Goal: Check status: Check status

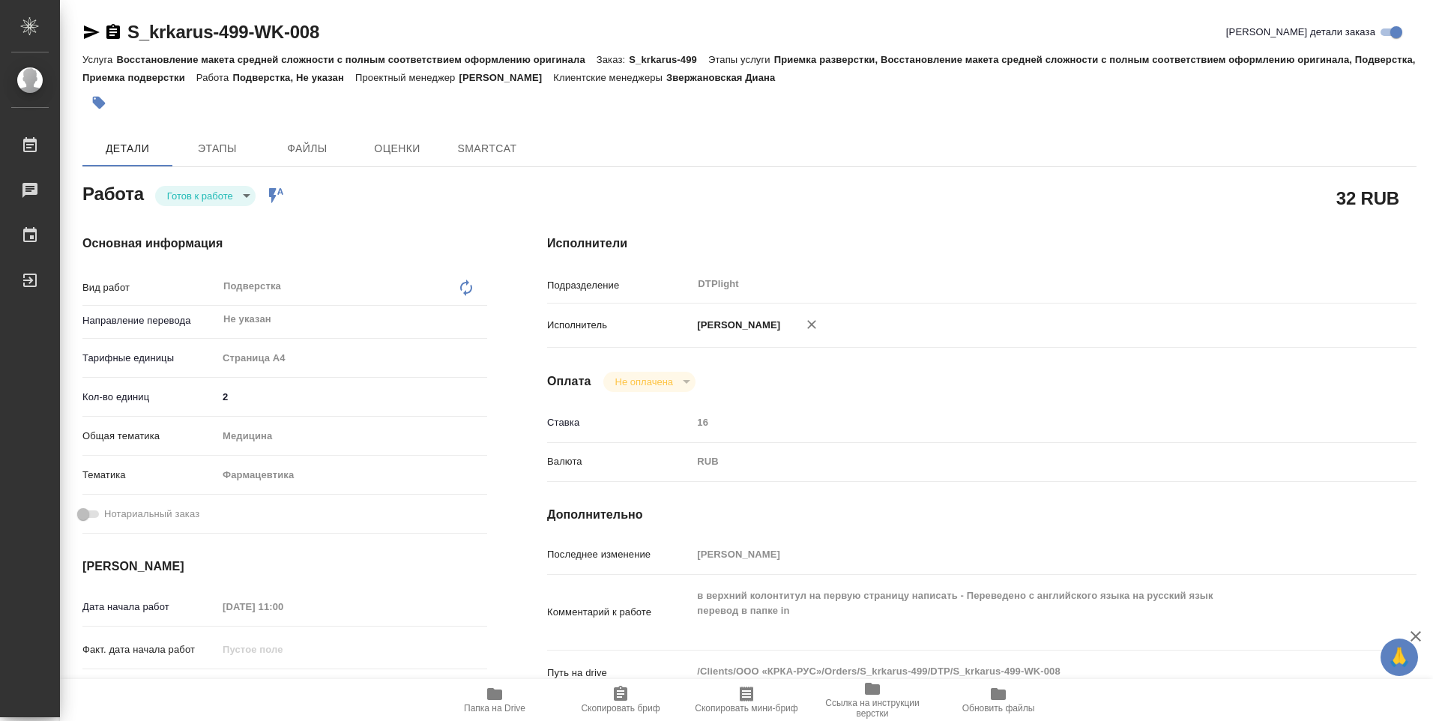
type textarea "x"
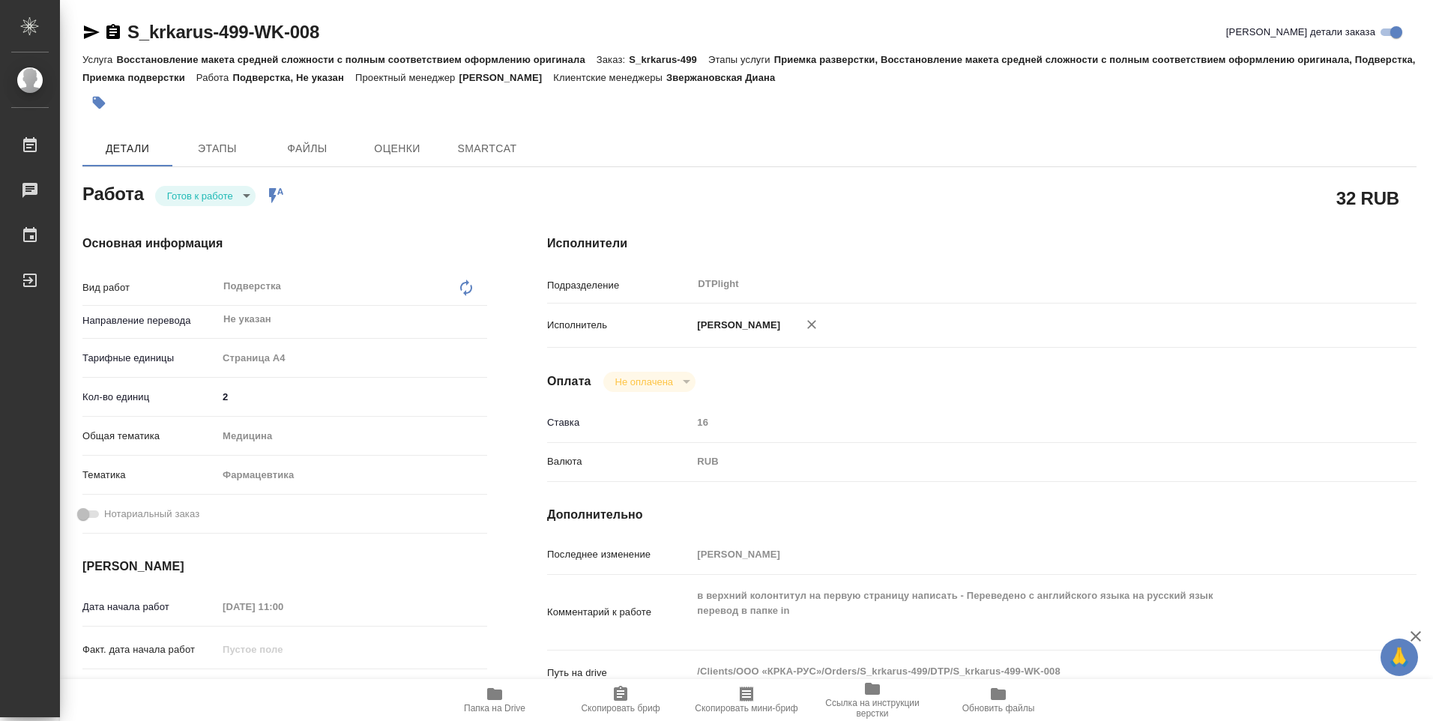
type textarea "x"
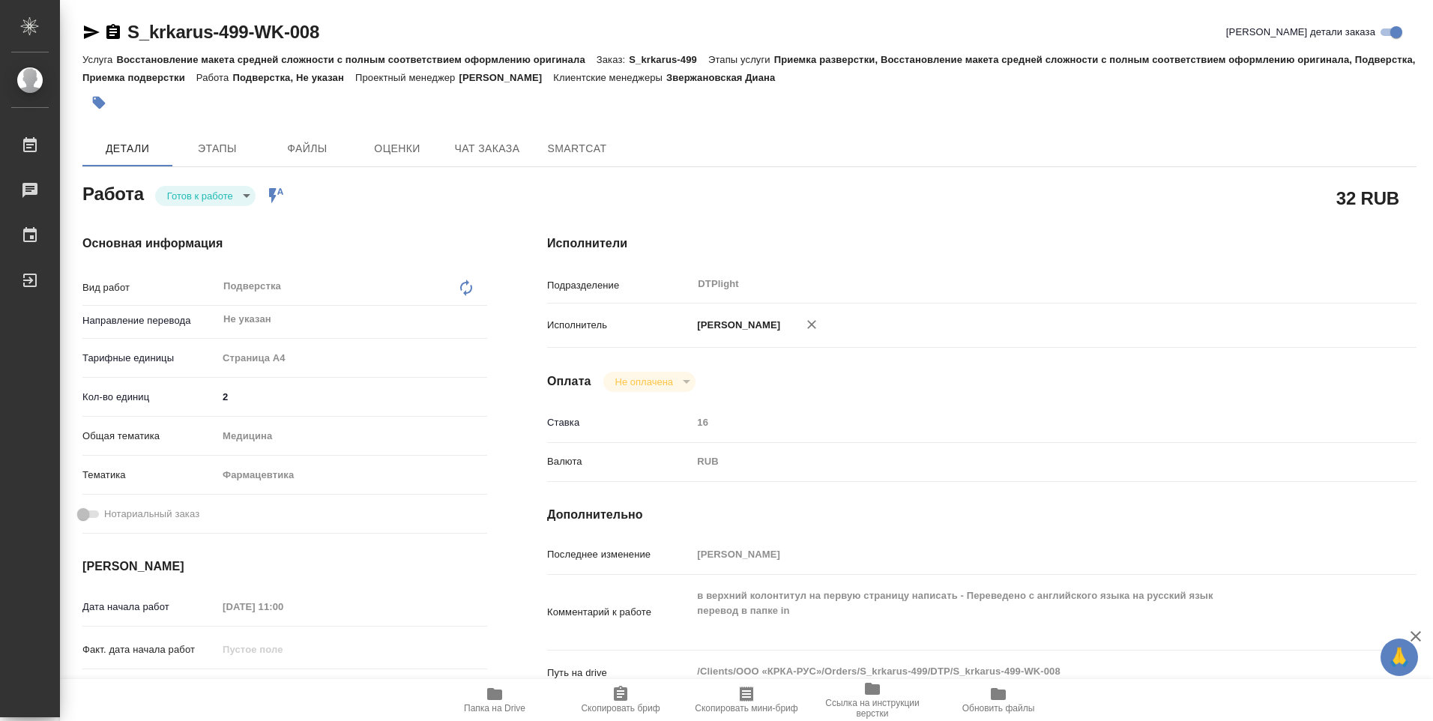
type textarea "x"
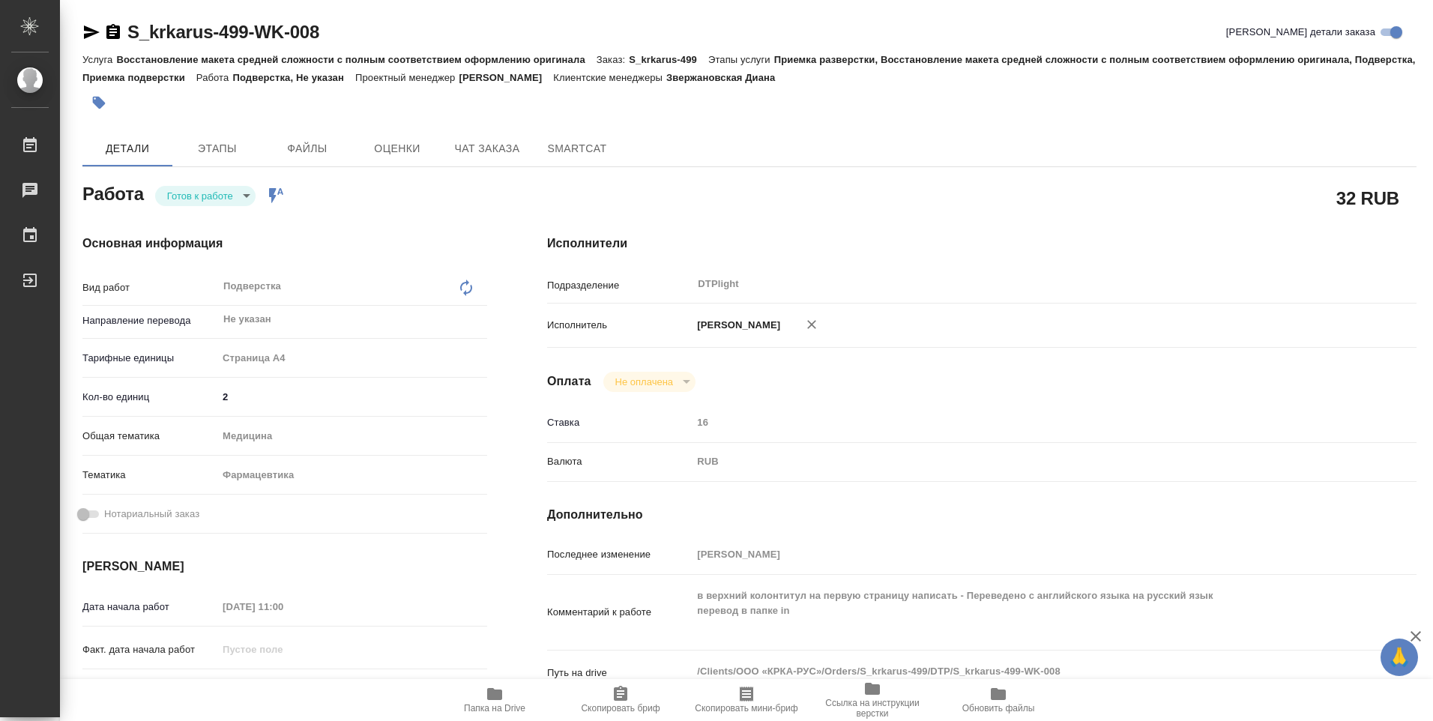
type textarea "x"
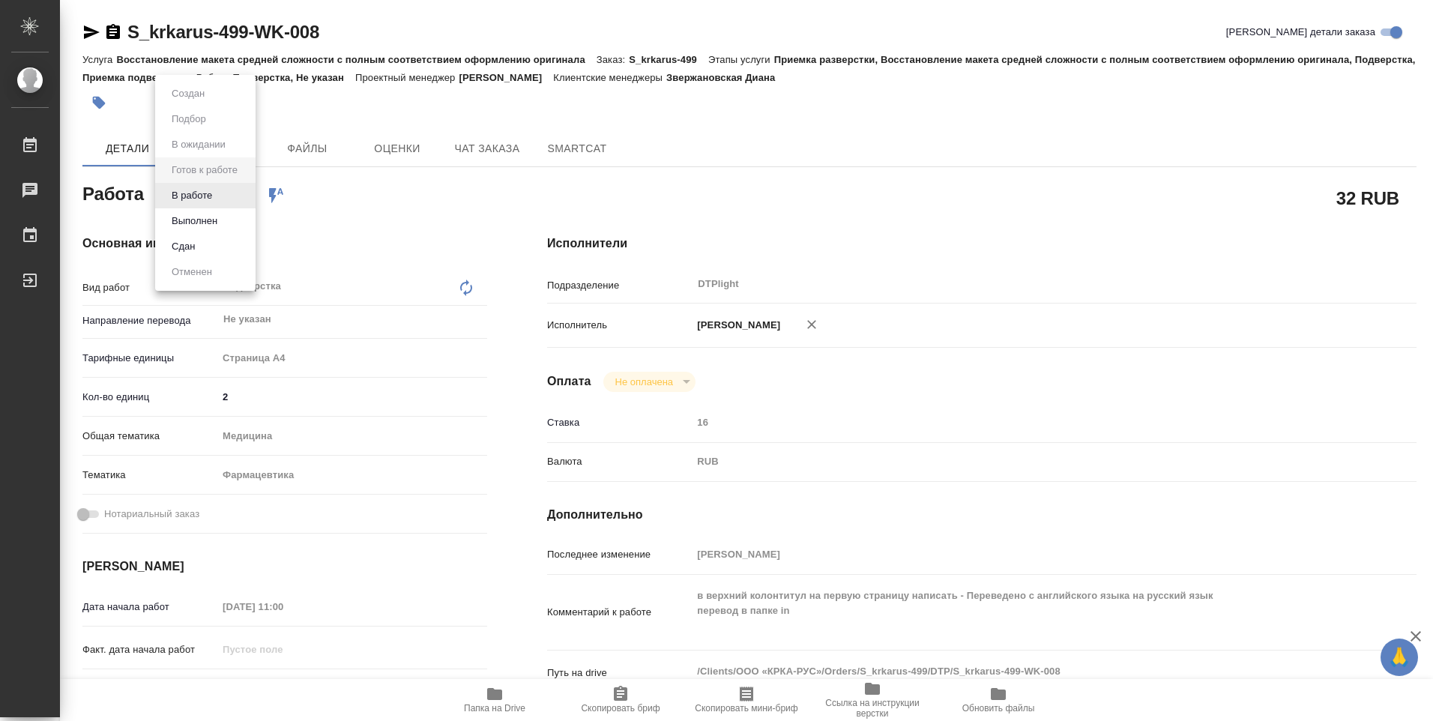
click at [247, 199] on body "🙏 .cls-1 fill:#fff; AWATERA Ovechkina Darya Работы 0 Чаты График Выйти S_krkaru…" at bounding box center [716, 360] width 1433 height 721
click at [213, 202] on button "В работе" at bounding box center [191, 195] width 49 height 16
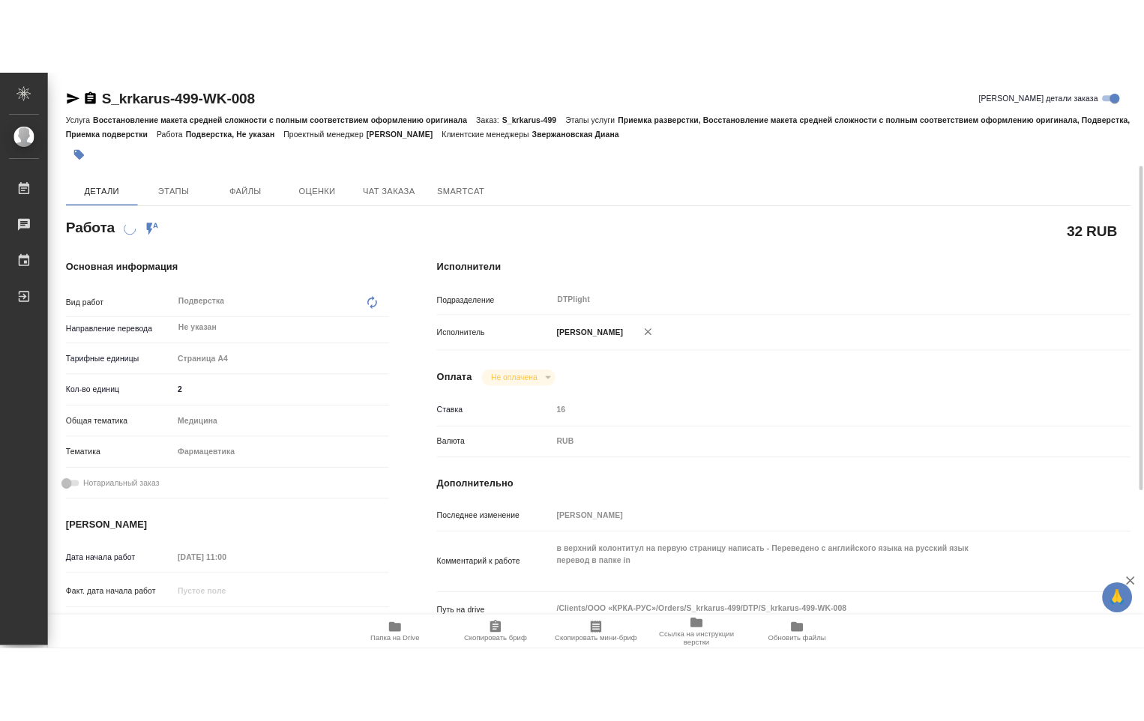
scroll to position [150, 0]
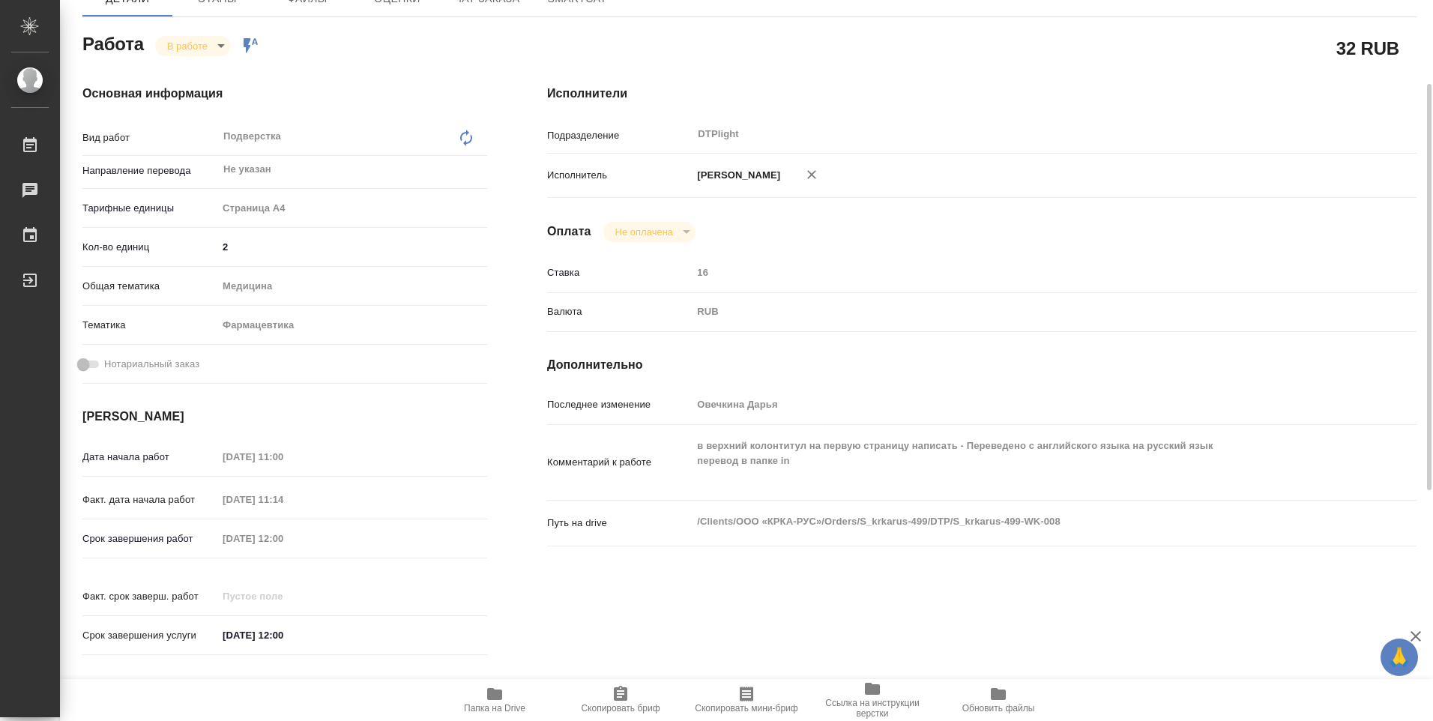
type textarea "x"
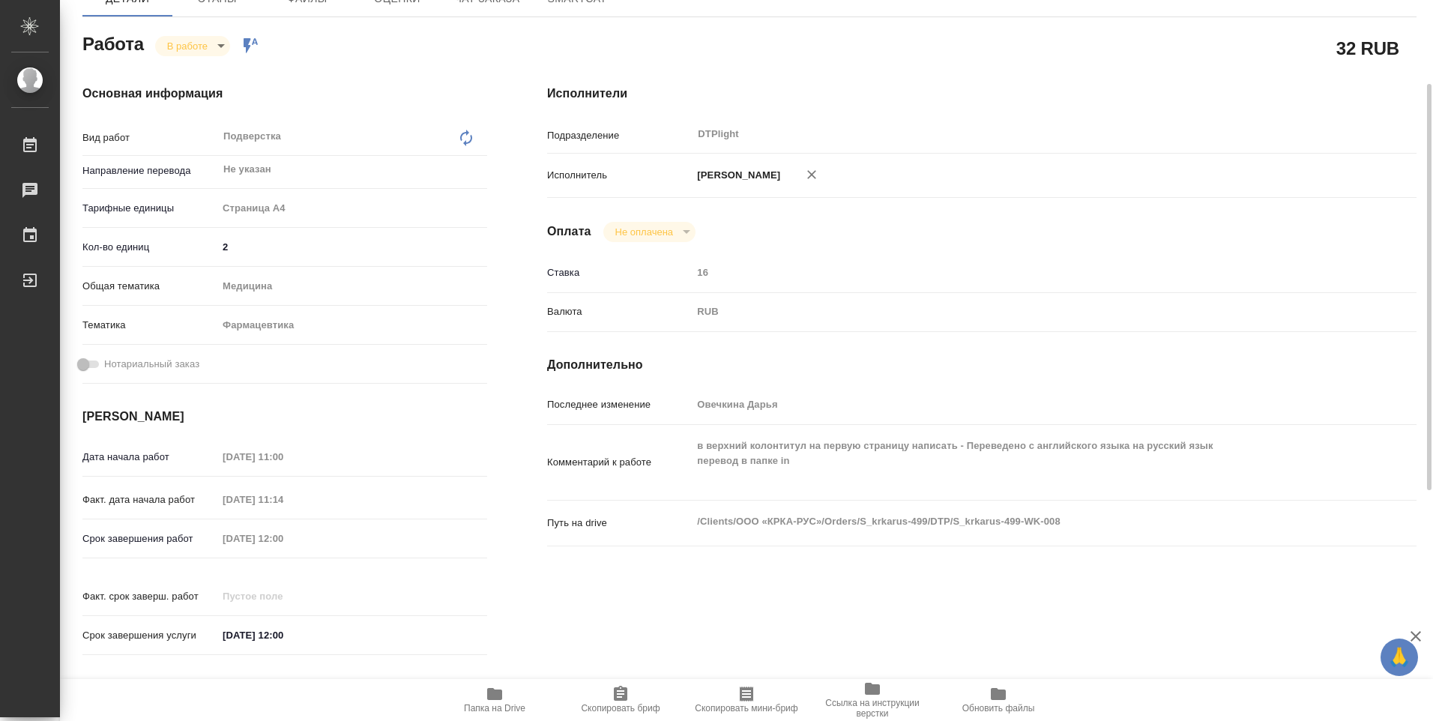
type textarea "x"
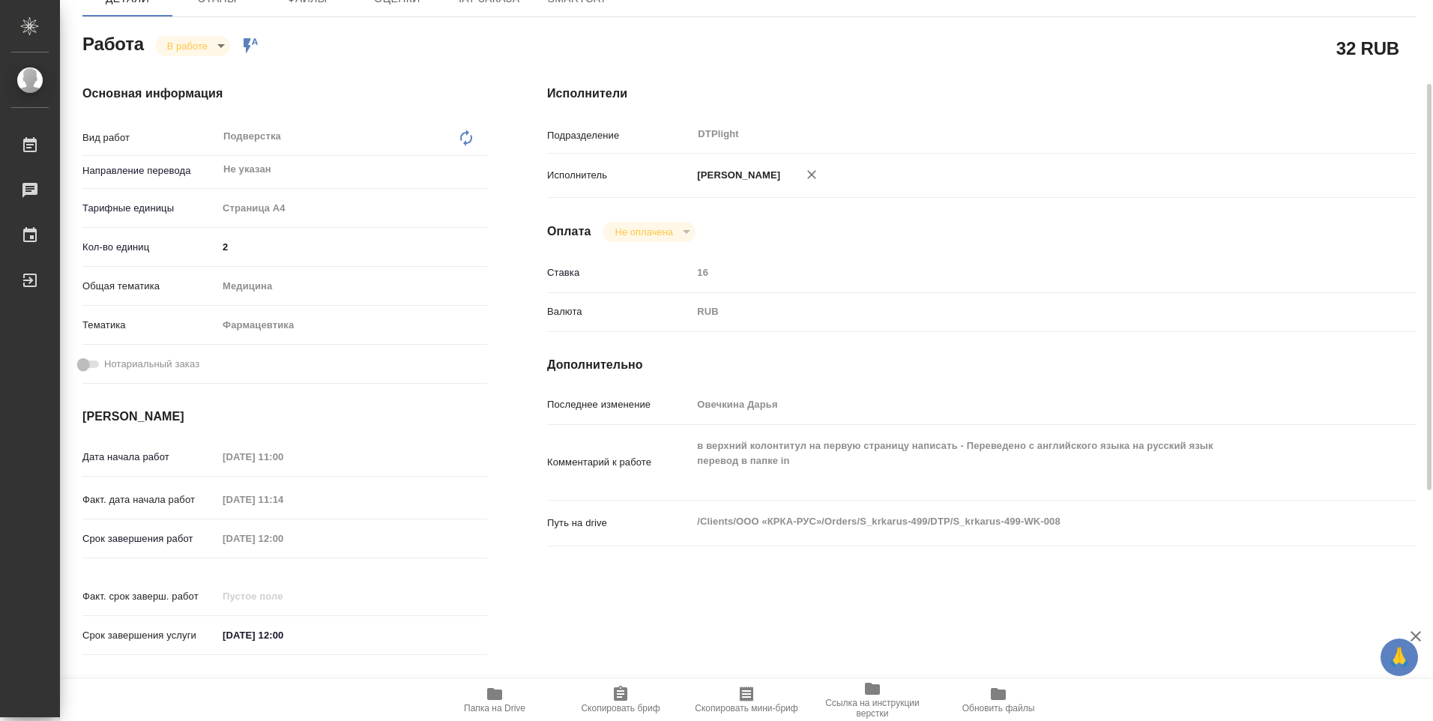
type textarea "x"
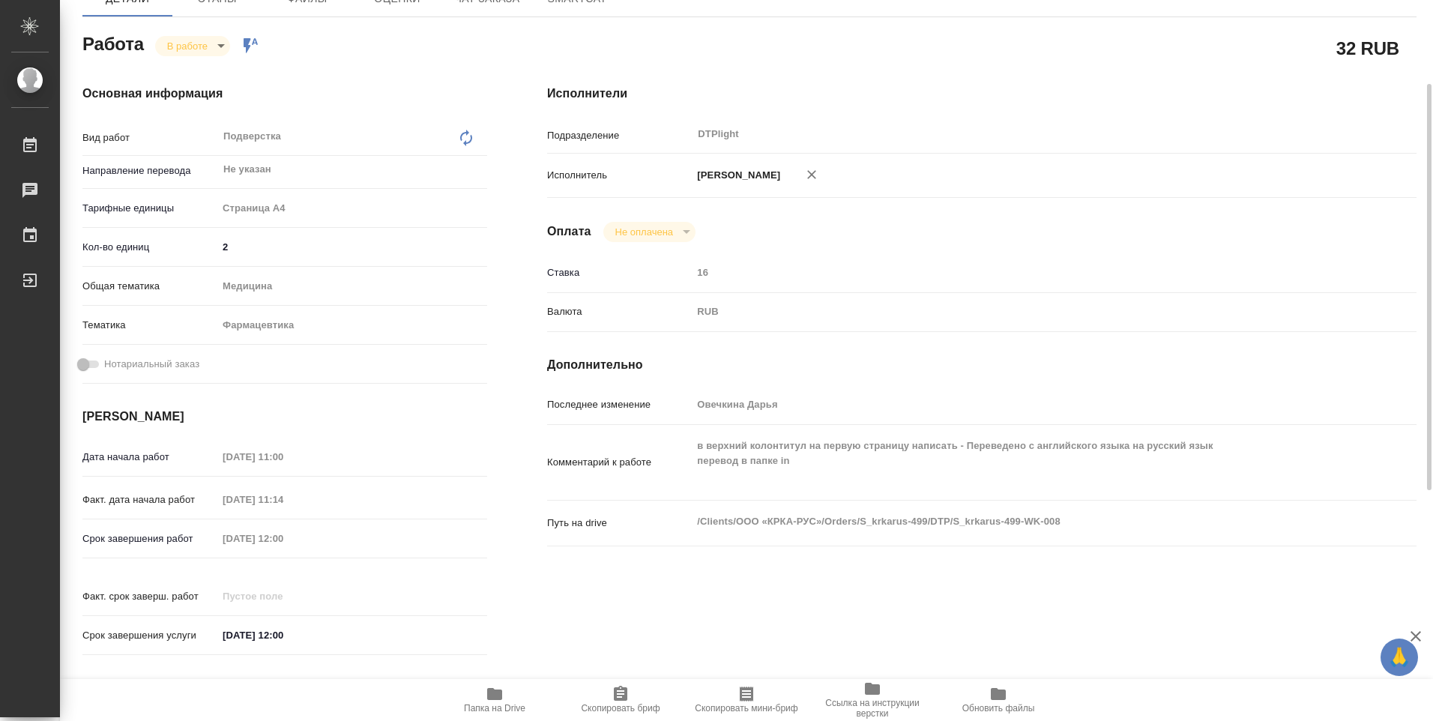
type textarea "x"
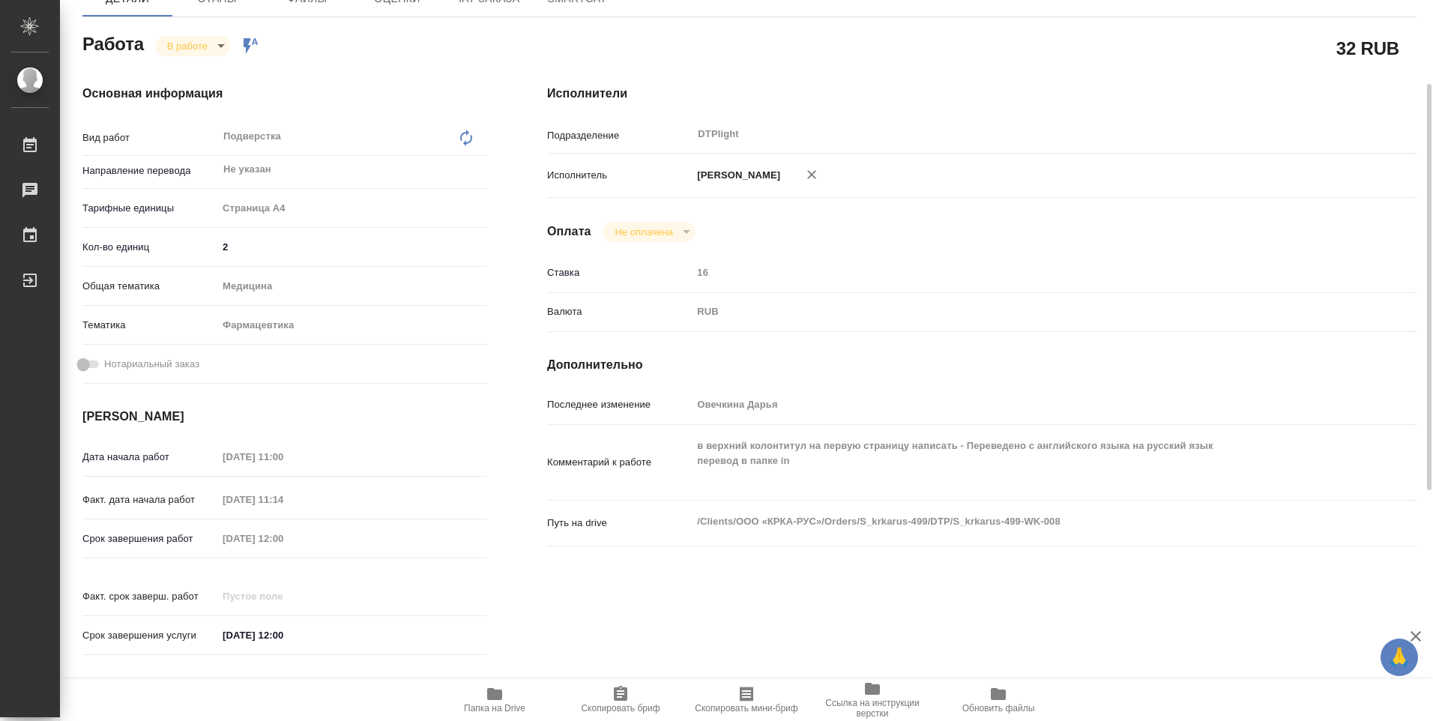
click at [501, 709] on span "Папка на Drive" at bounding box center [494, 708] width 61 height 10
type textarea "x"
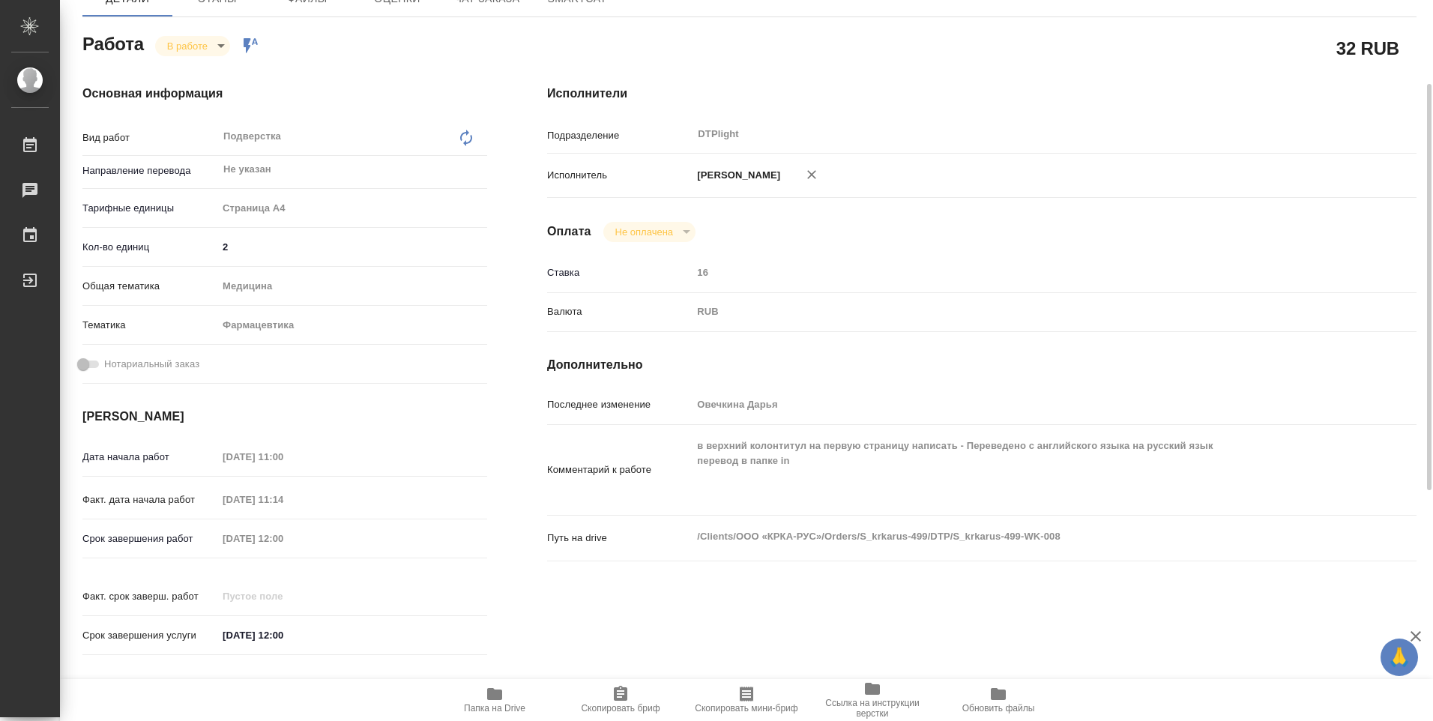
type textarea "x"
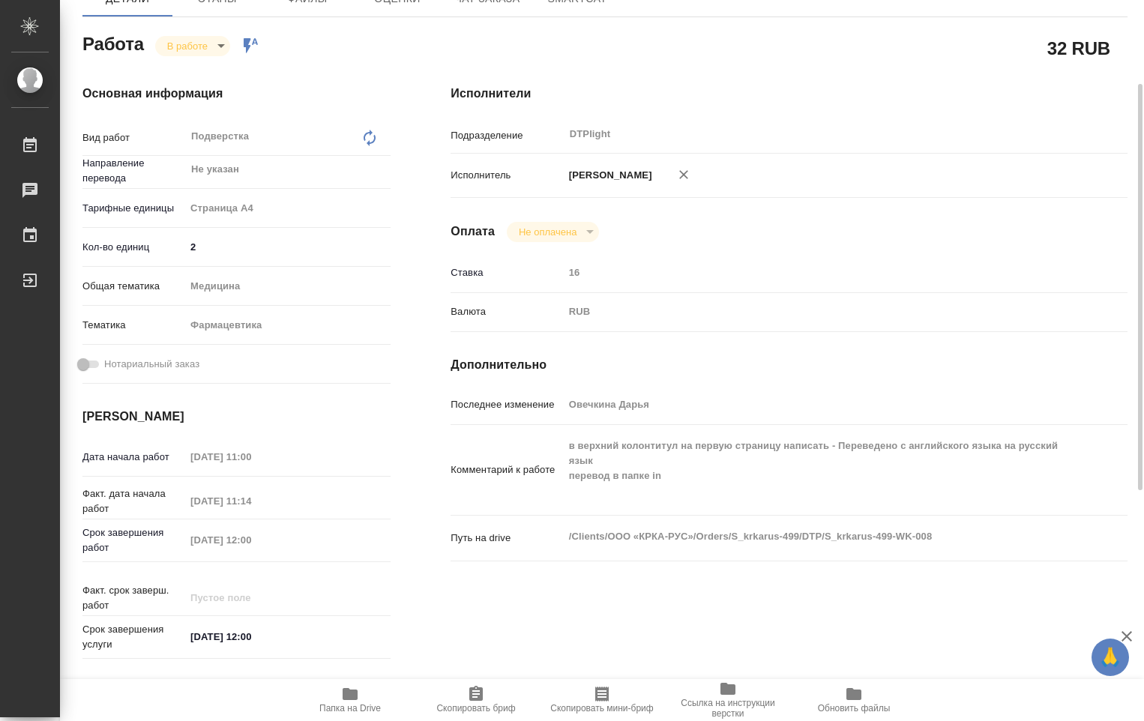
type textarea "x"
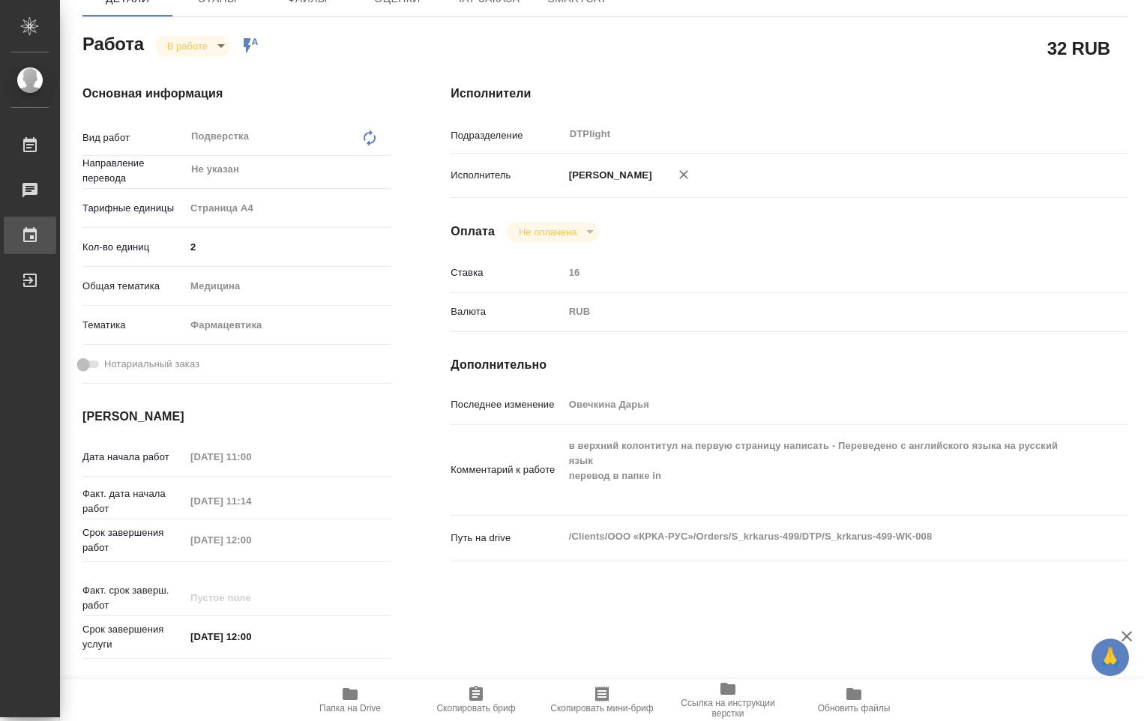
type textarea "x"
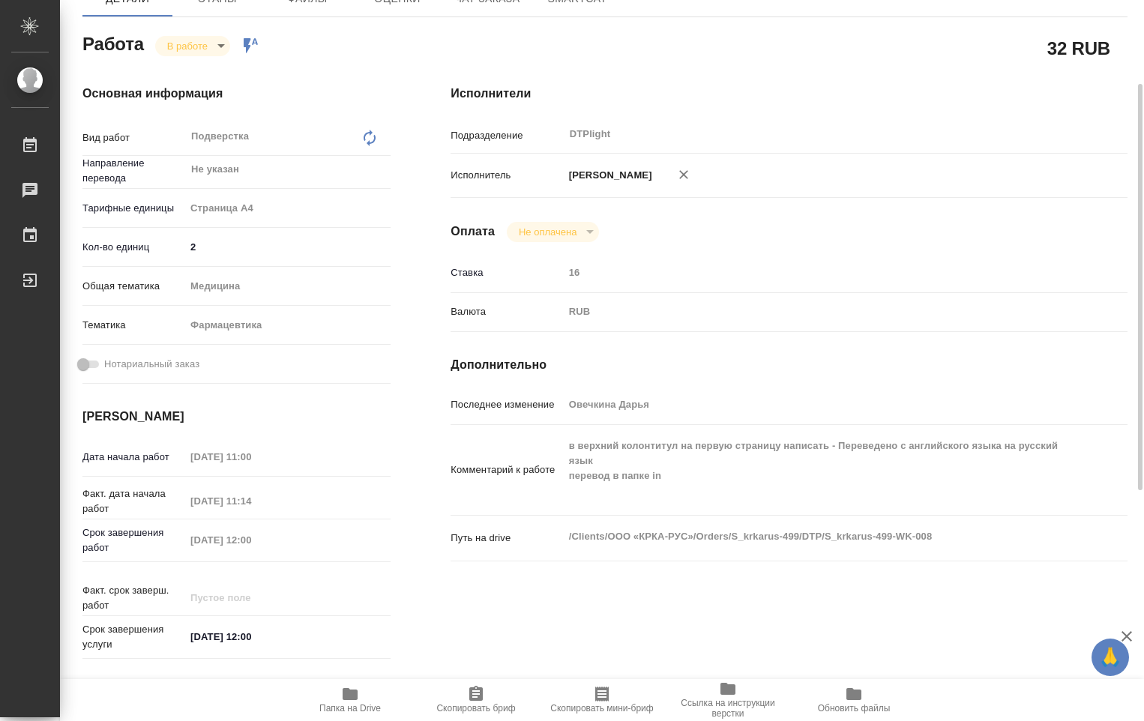
type textarea "x"
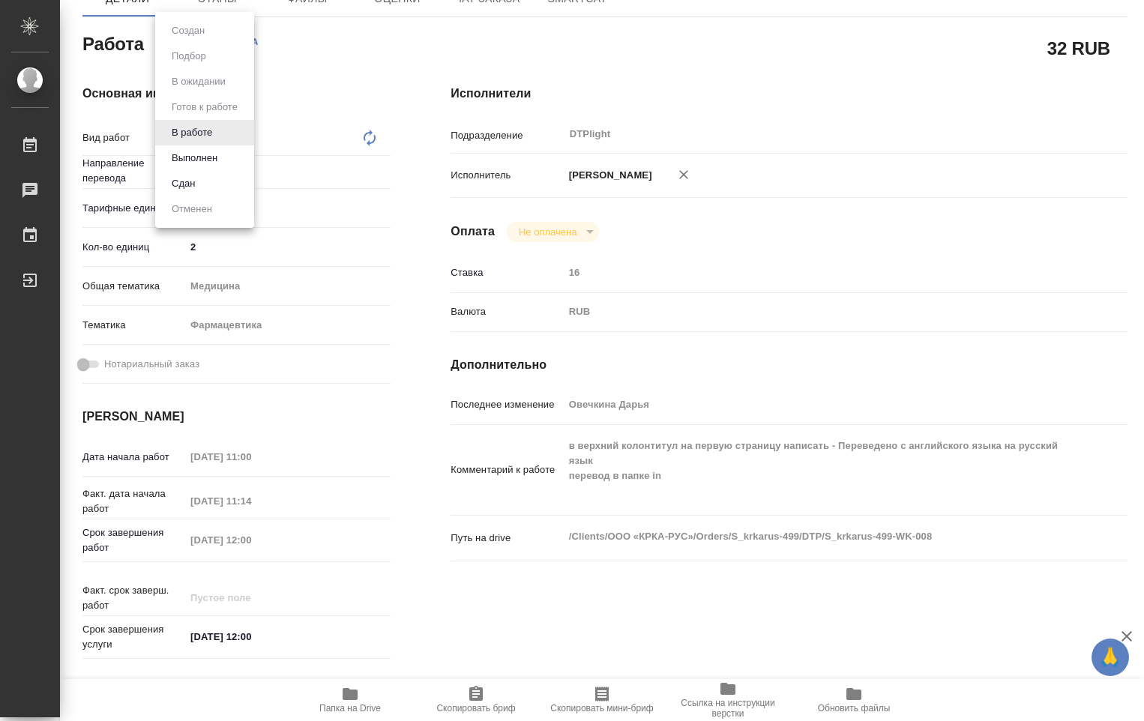
click at [223, 49] on body "🙏 .cls-1 fill:#fff; AWATERA Ovechkina Darya Работы 0 Чаты График Выйти S_krkaru…" at bounding box center [572, 360] width 1144 height 721
click at [212, 156] on button "Выполнен" at bounding box center [194, 158] width 55 height 16
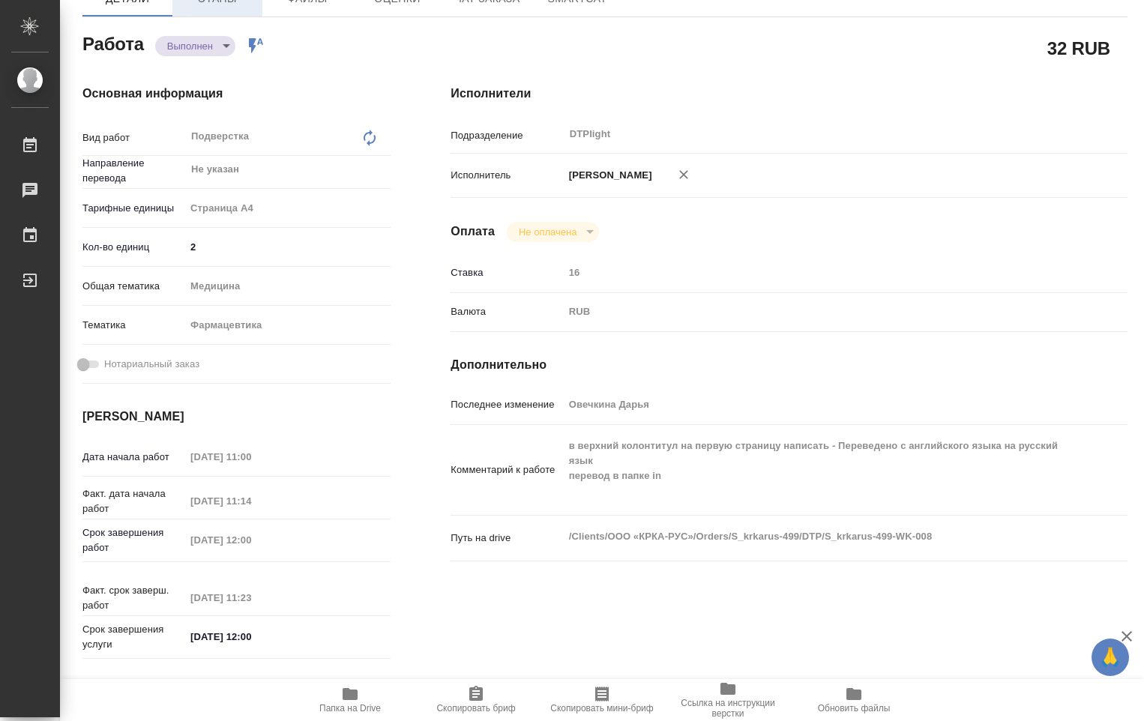
type textarea "x"
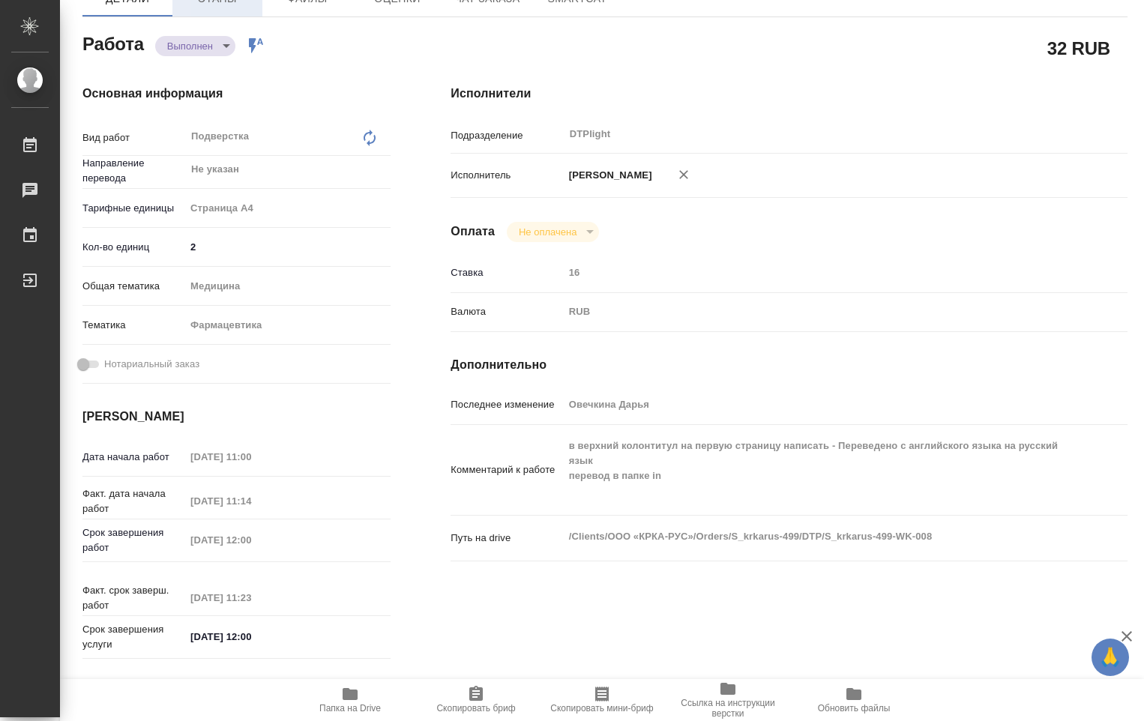
scroll to position [0, 0]
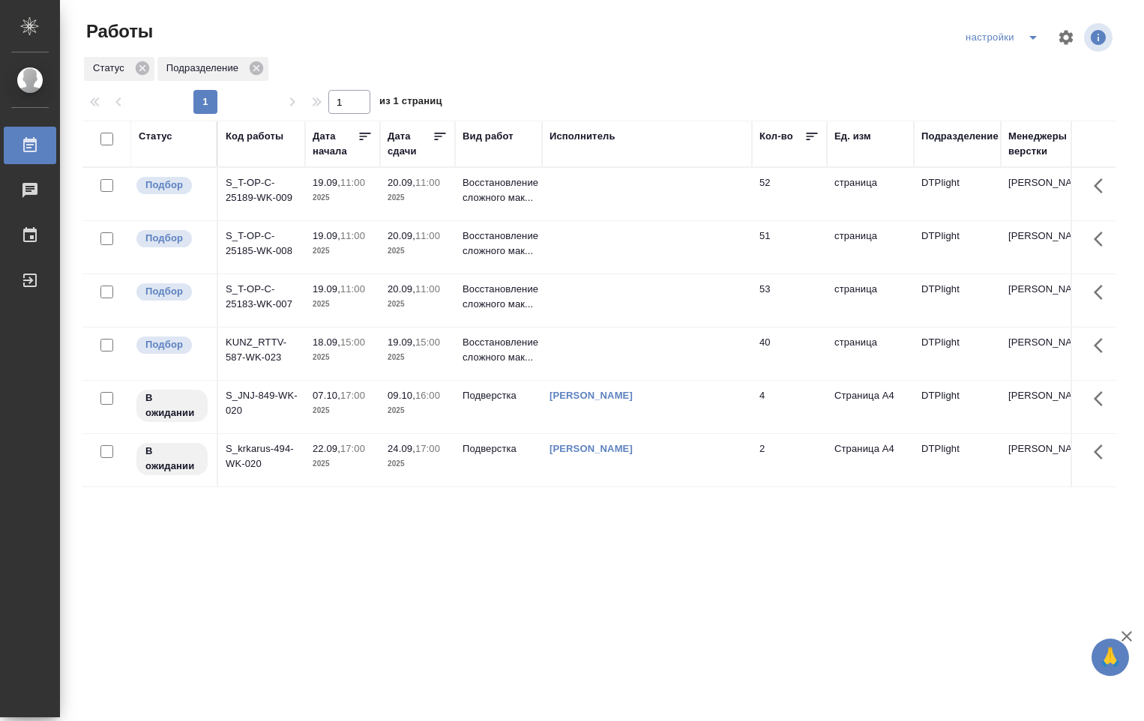
click at [574, 176] on td at bounding box center [647, 194] width 210 height 52
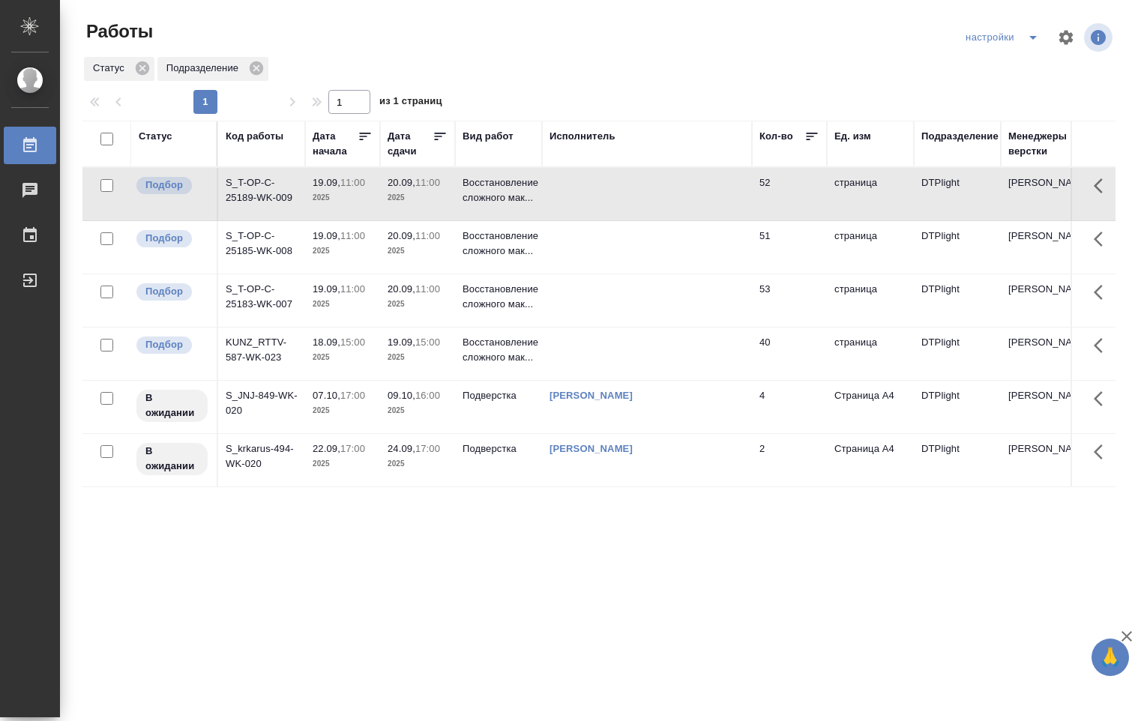
click at [561, 188] on td at bounding box center [647, 194] width 210 height 52
click at [523, 243] on p "Восстановление сложного мак..." at bounding box center [499, 244] width 72 height 30
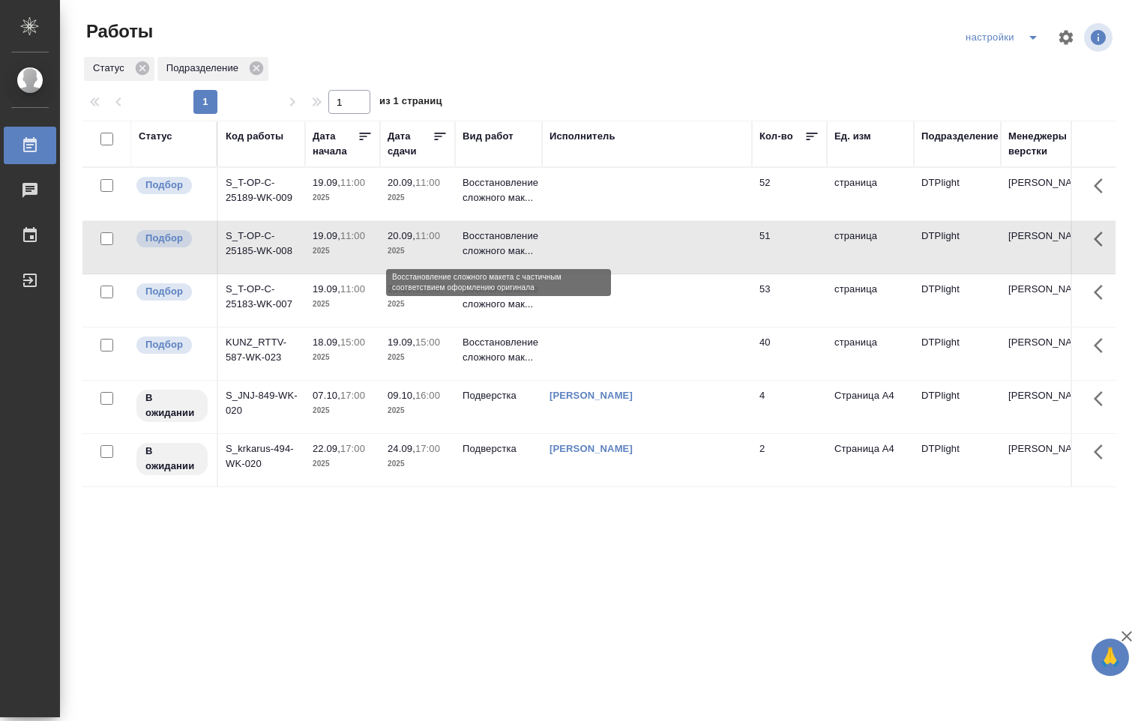
click at [523, 243] on p "Восстановление сложного мак..." at bounding box center [499, 244] width 72 height 30
click at [716, 301] on td at bounding box center [647, 300] width 210 height 52
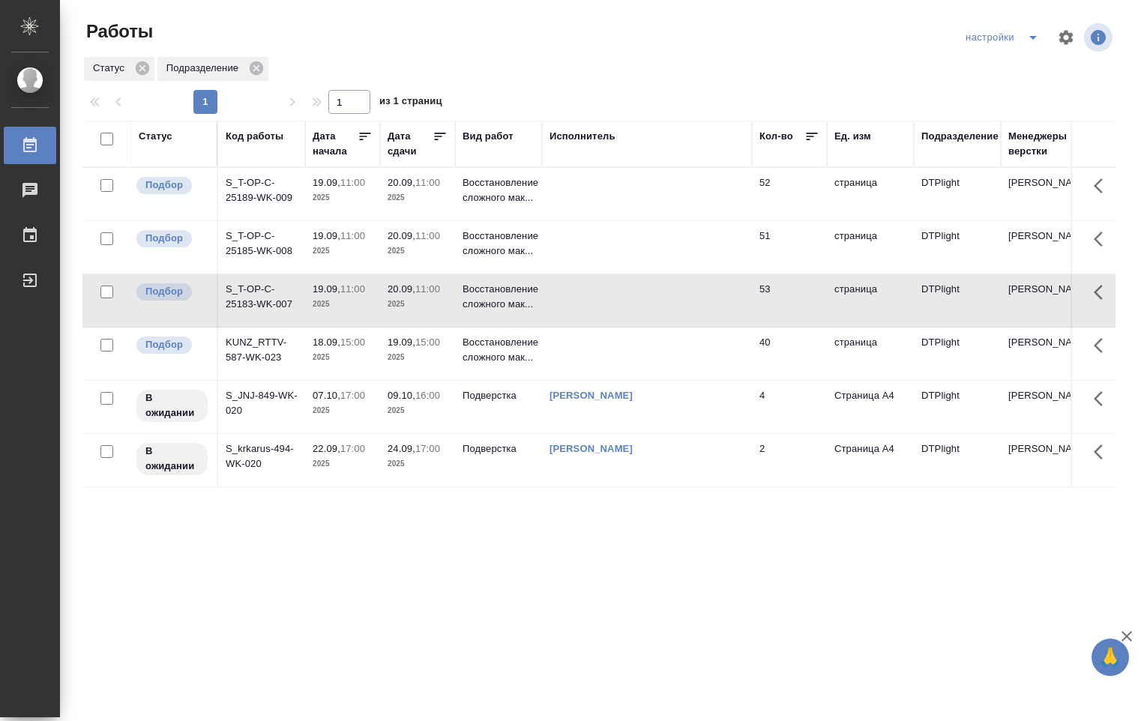
click at [553, 297] on td at bounding box center [647, 300] width 210 height 52
click at [553, 296] on td at bounding box center [647, 300] width 210 height 52
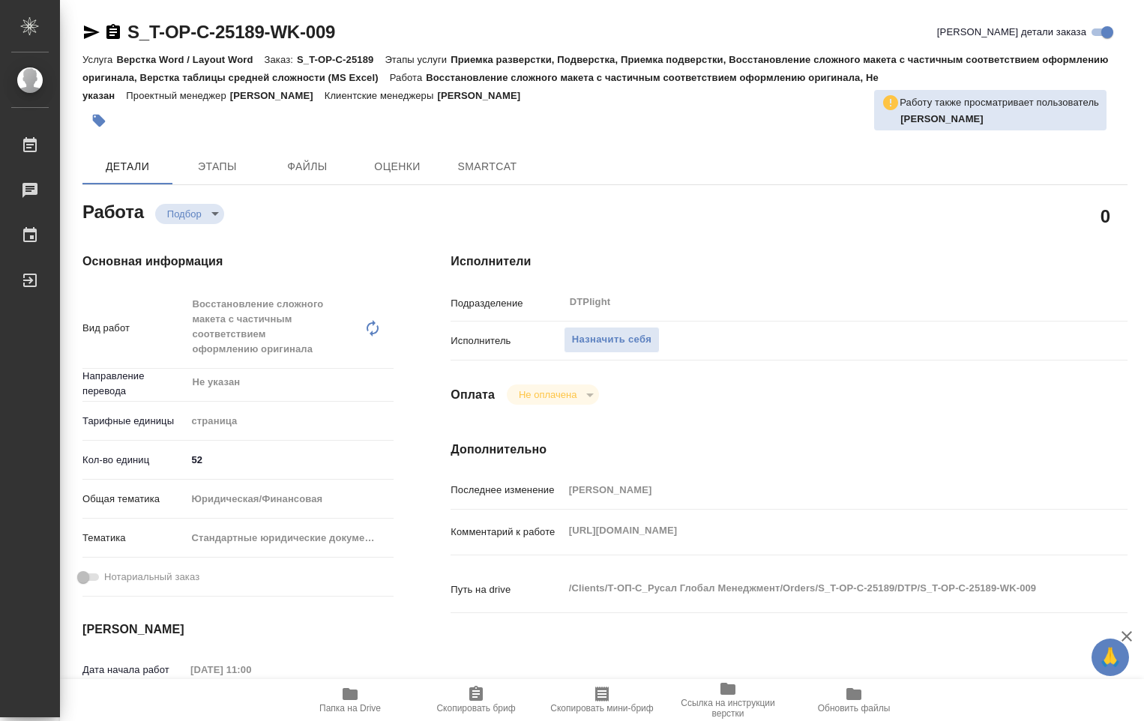
type textarea "x"
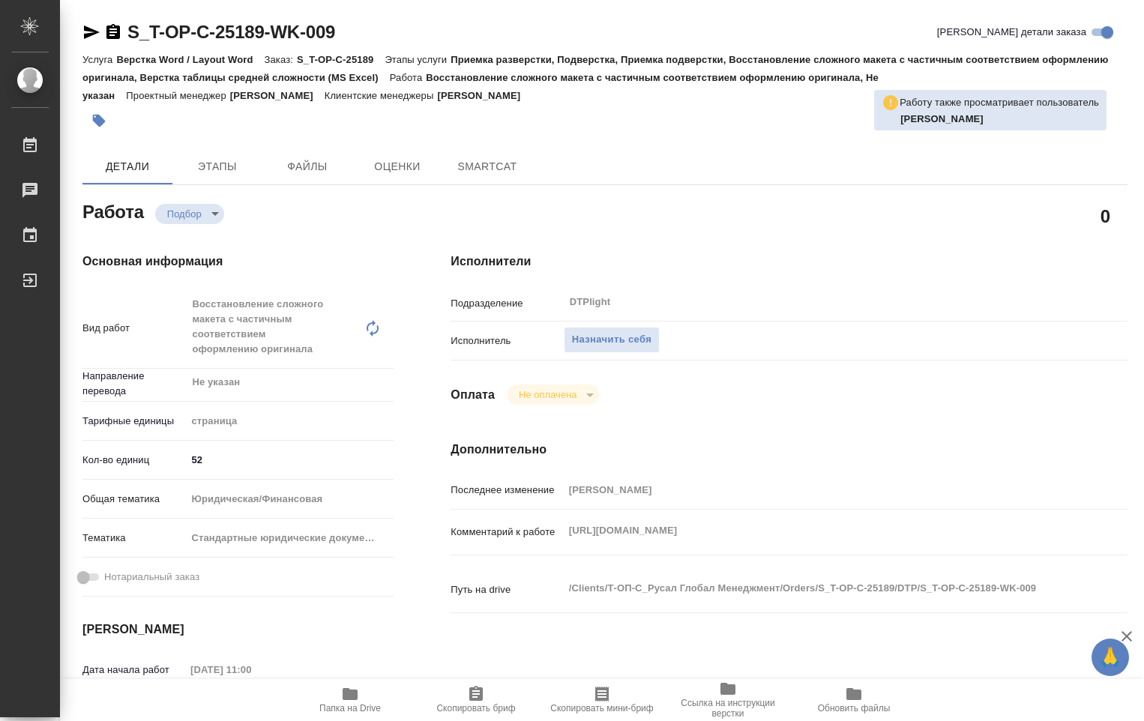
type textarea "x"
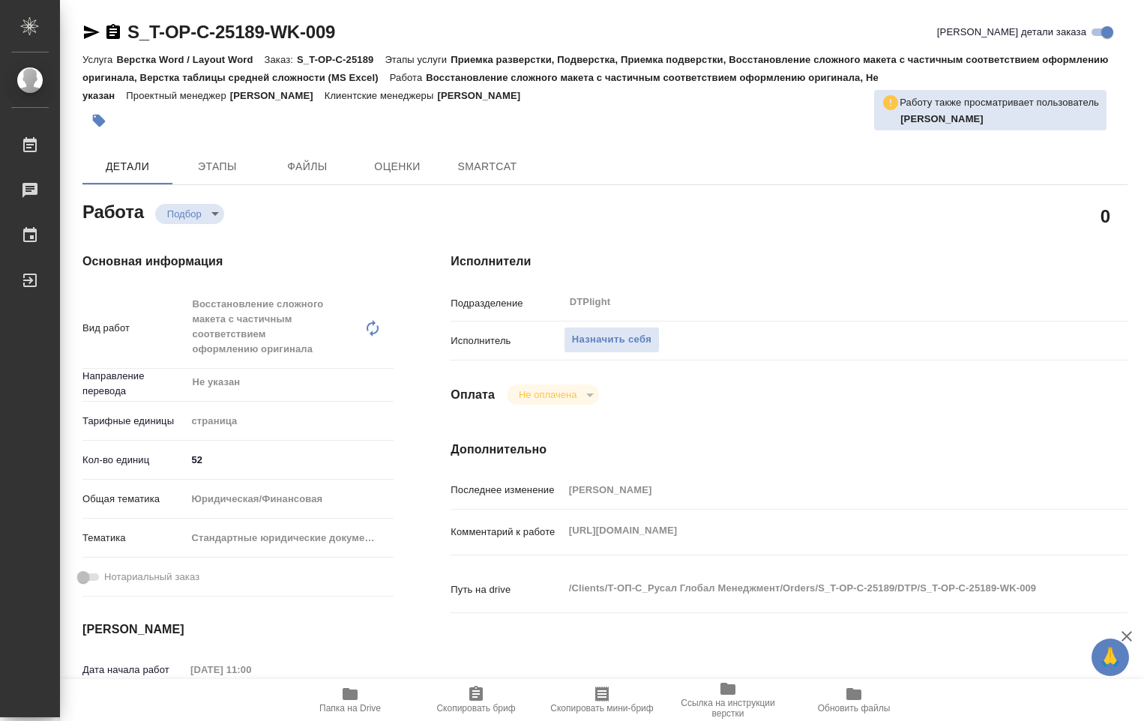
type textarea "x"
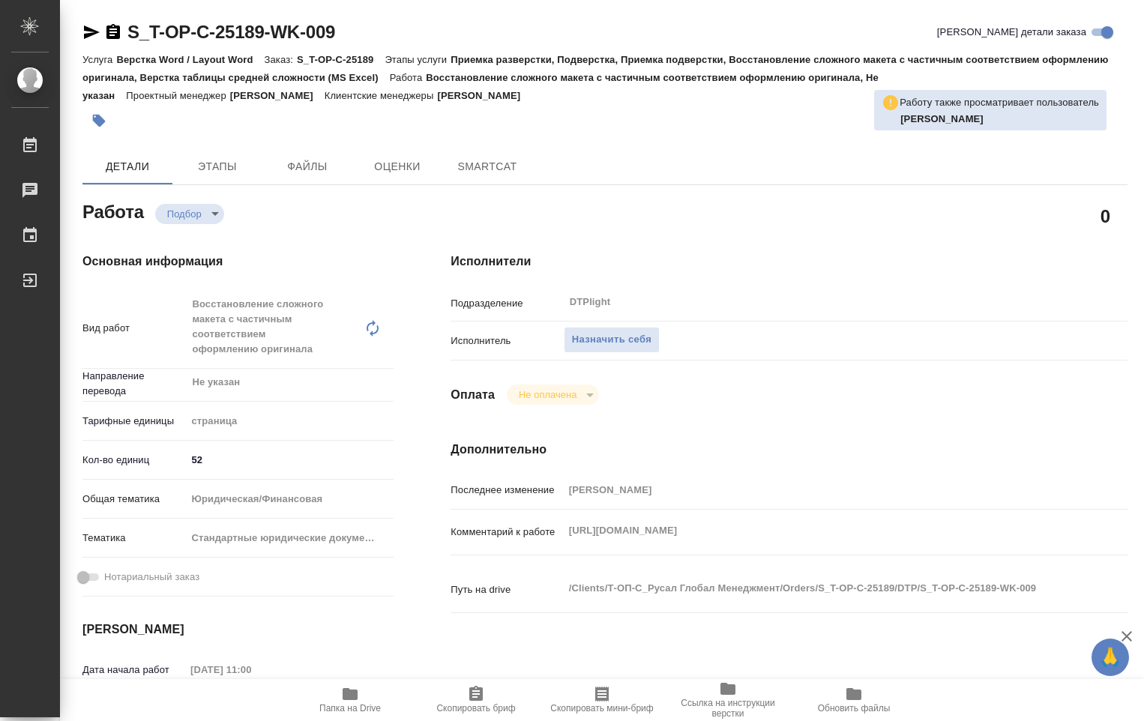
type textarea "x"
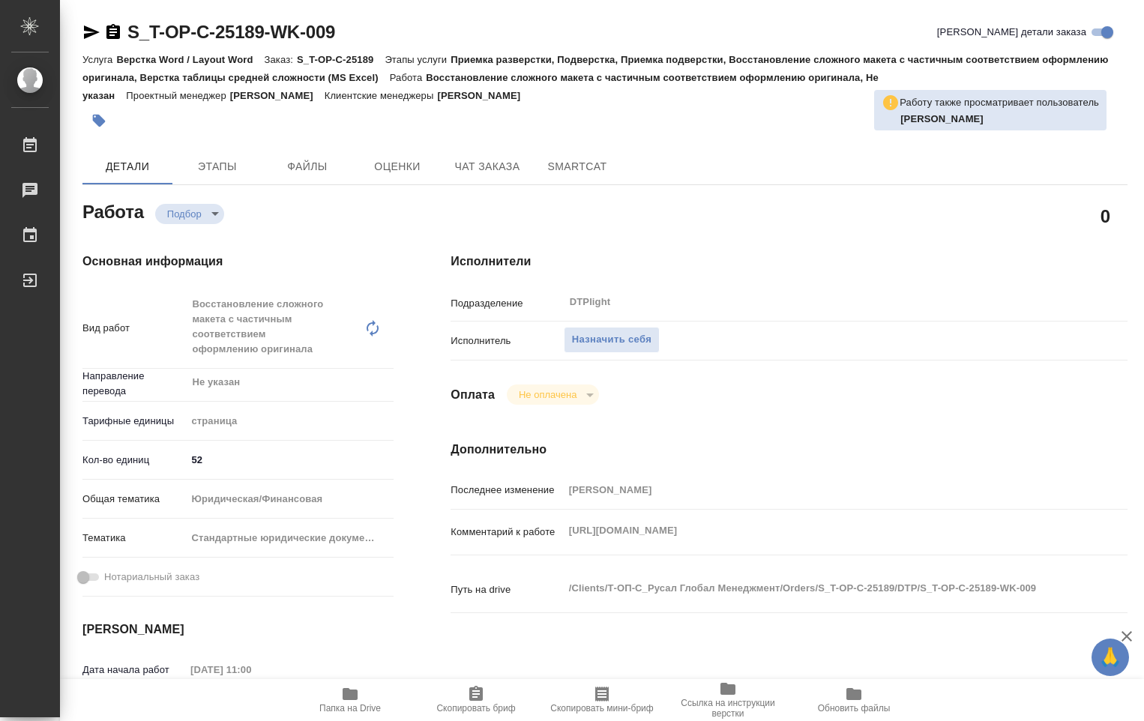
type textarea "x"
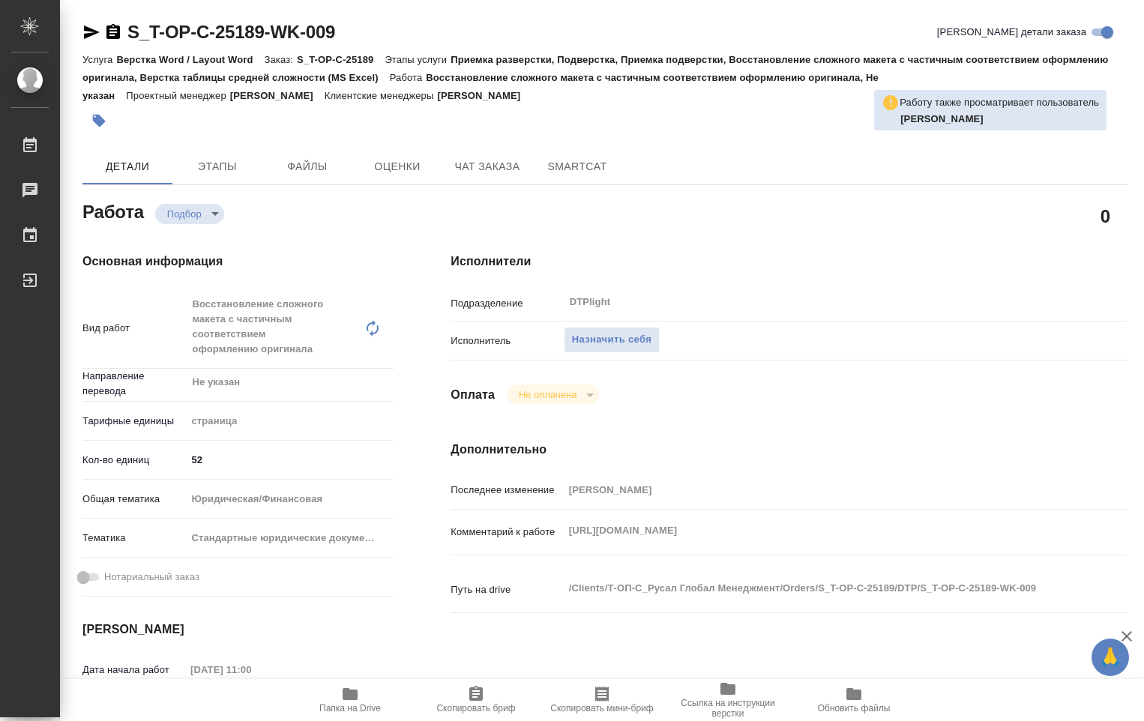
type textarea "x"
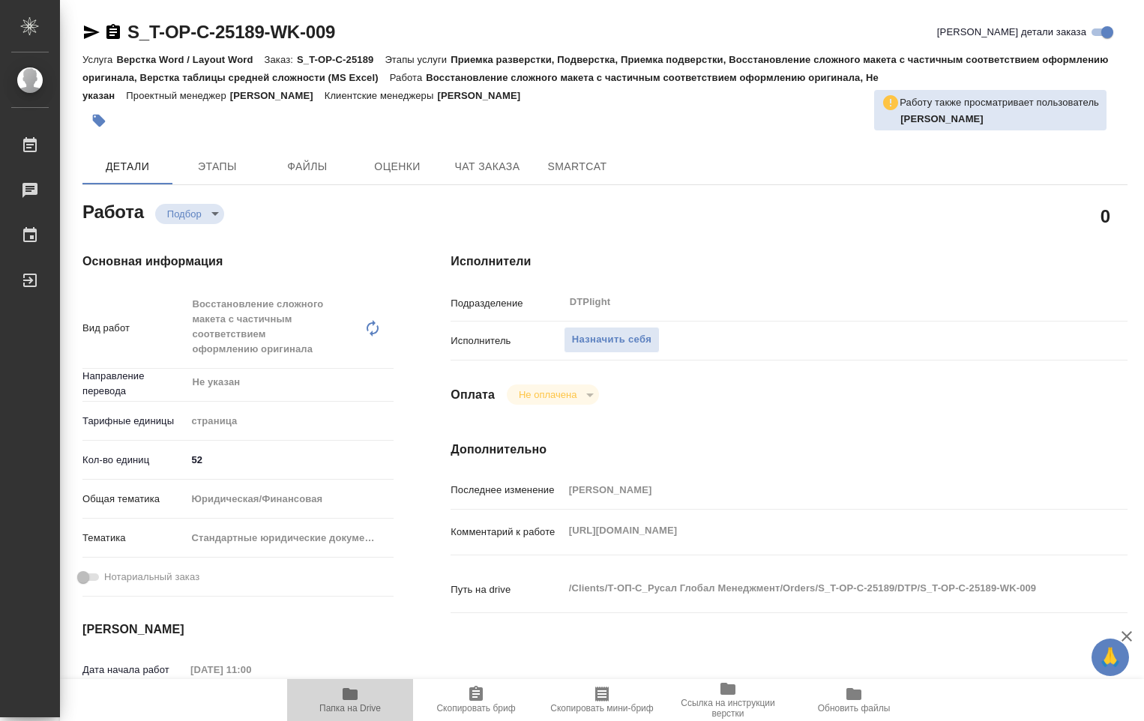
click at [352, 702] on icon "button" at bounding box center [350, 694] width 18 height 18
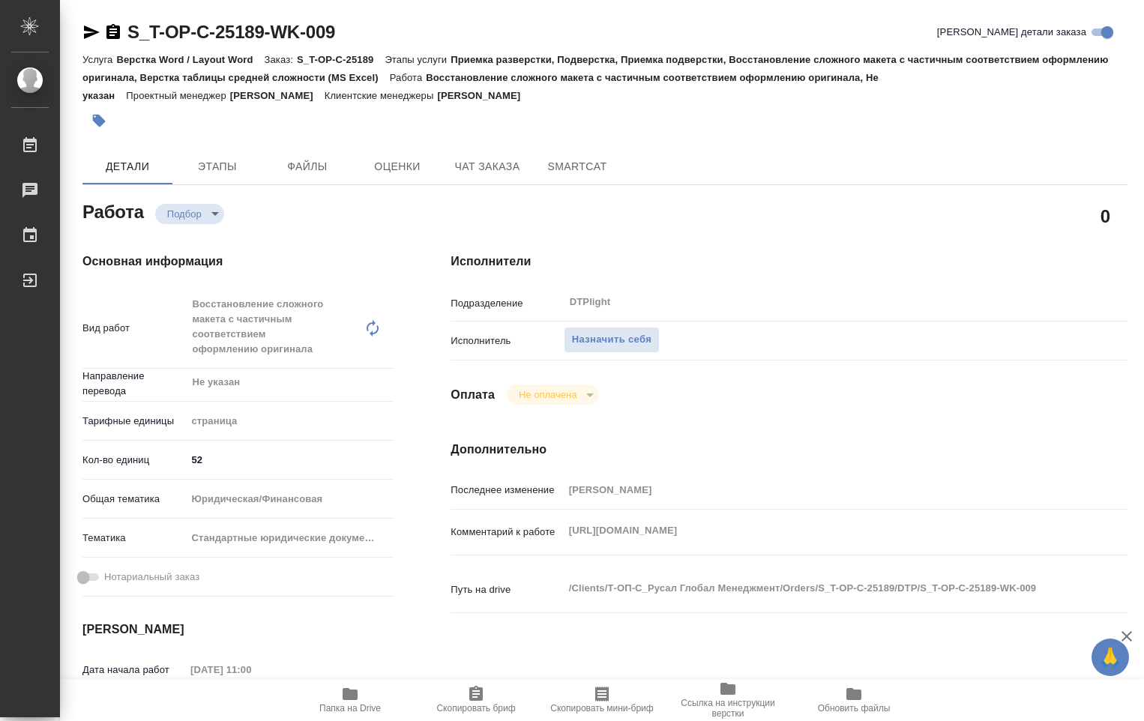
type textarea "x"
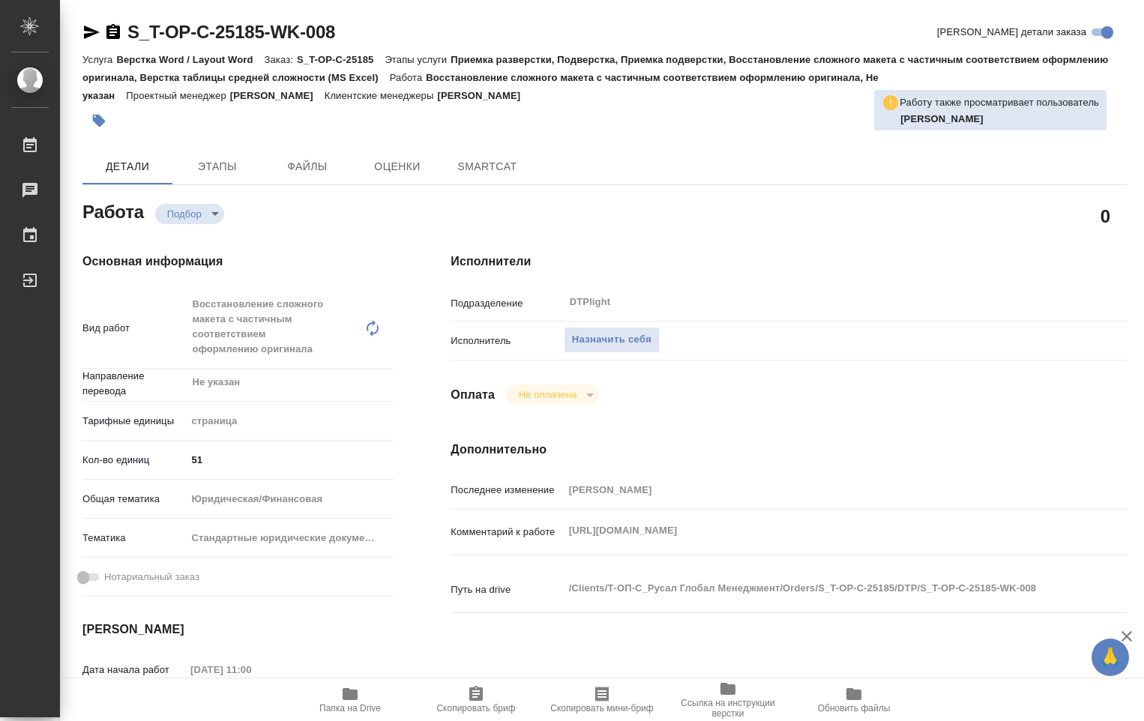
type textarea "x"
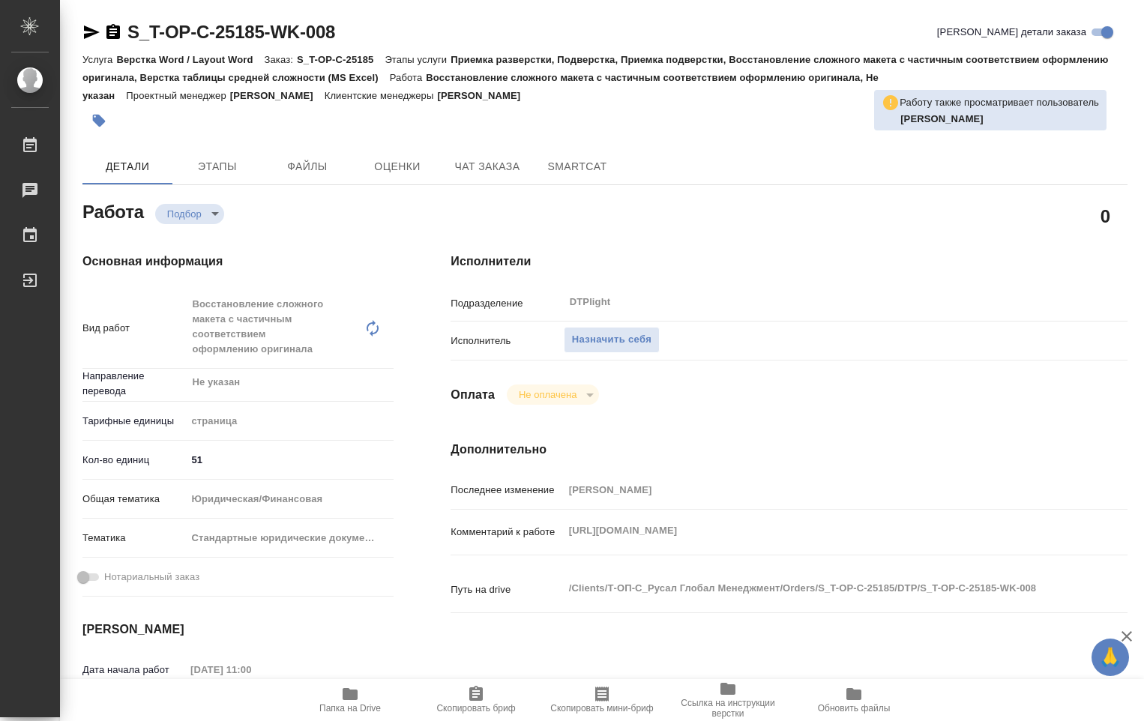
type textarea "x"
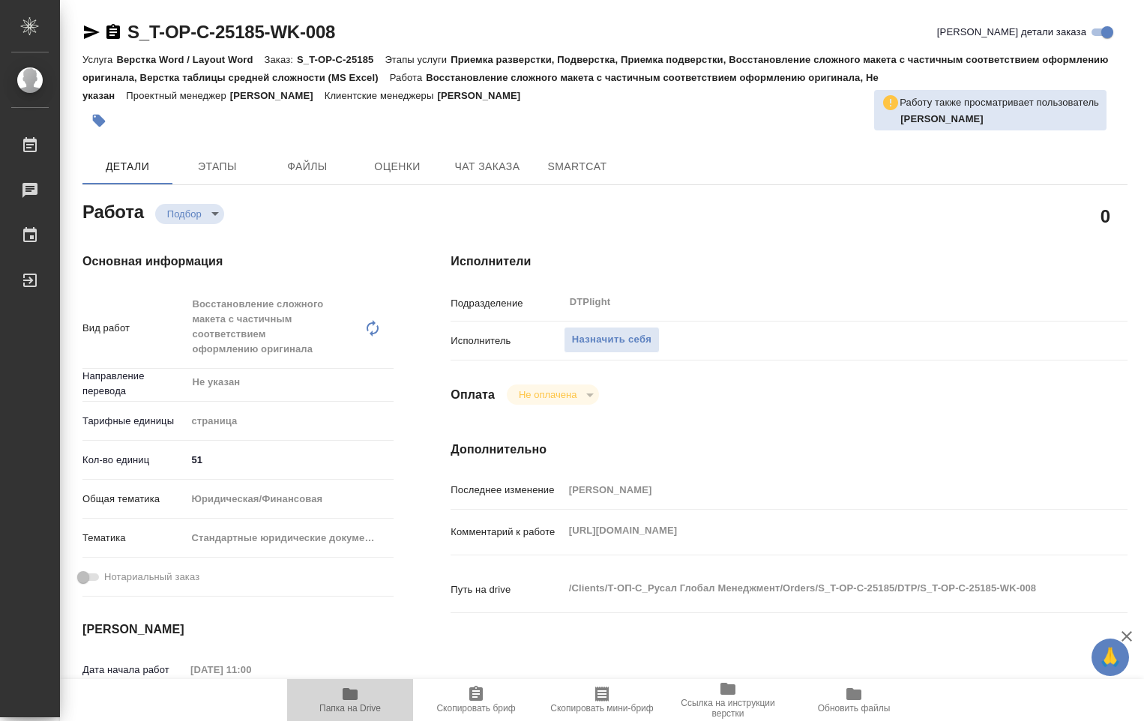
click at [350, 697] on icon "button" at bounding box center [350, 694] width 15 height 12
type textarea "x"
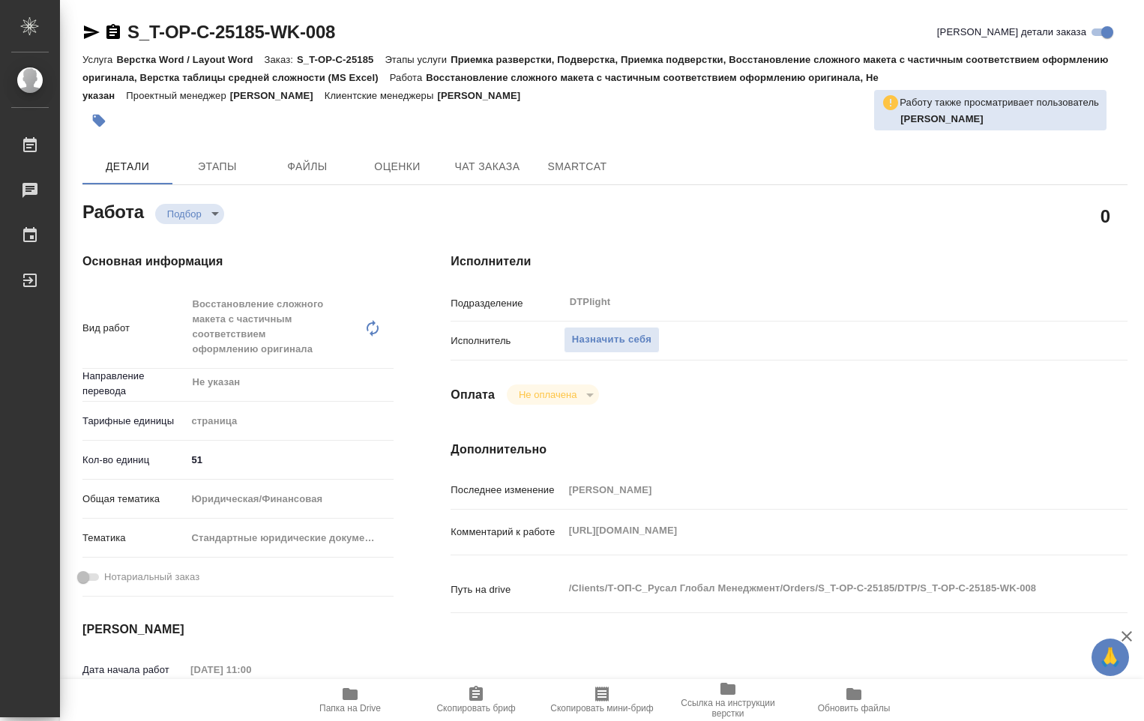
type textarea "x"
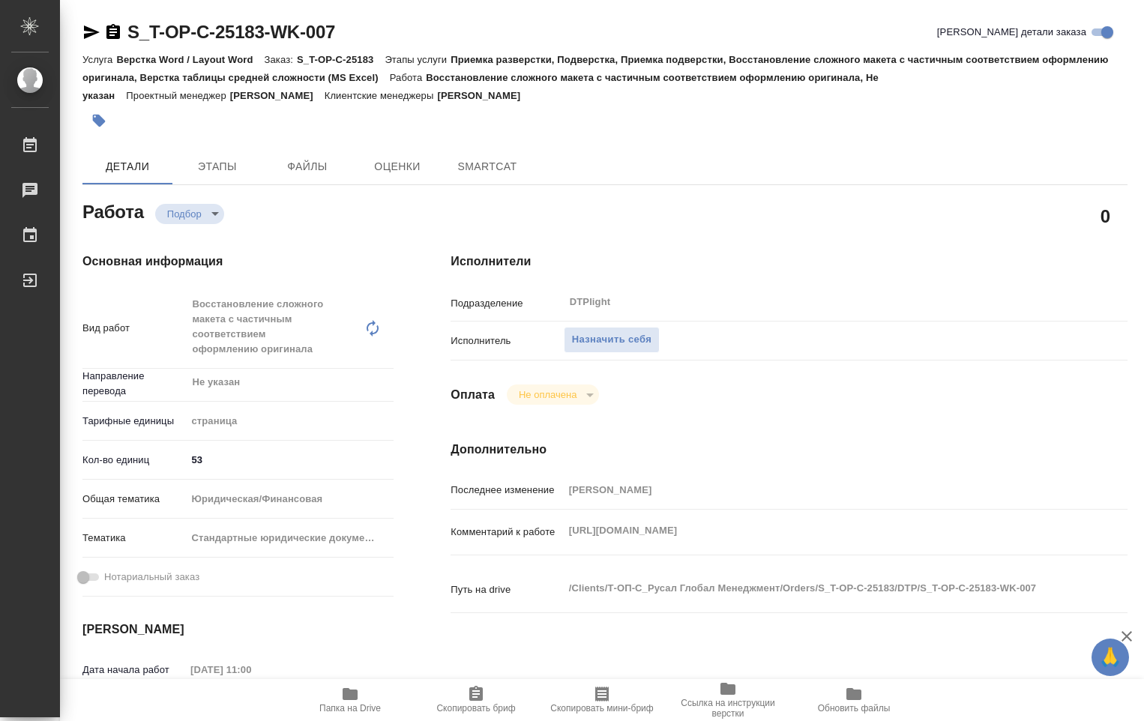
type textarea "x"
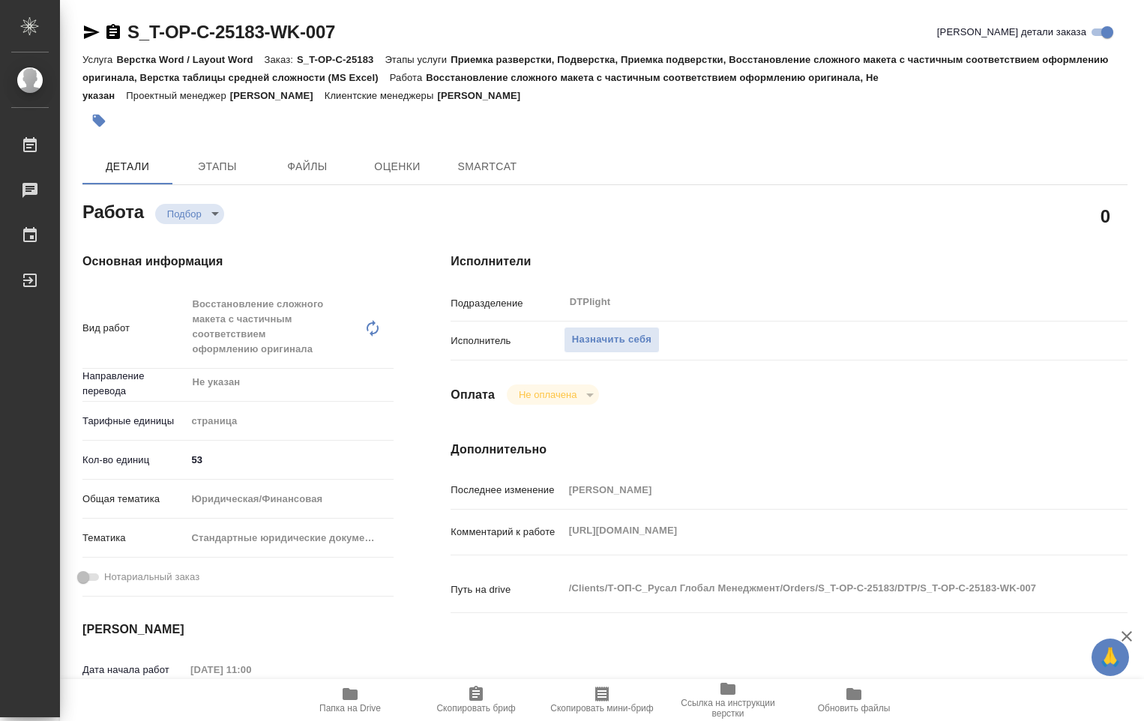
type textarea "x"
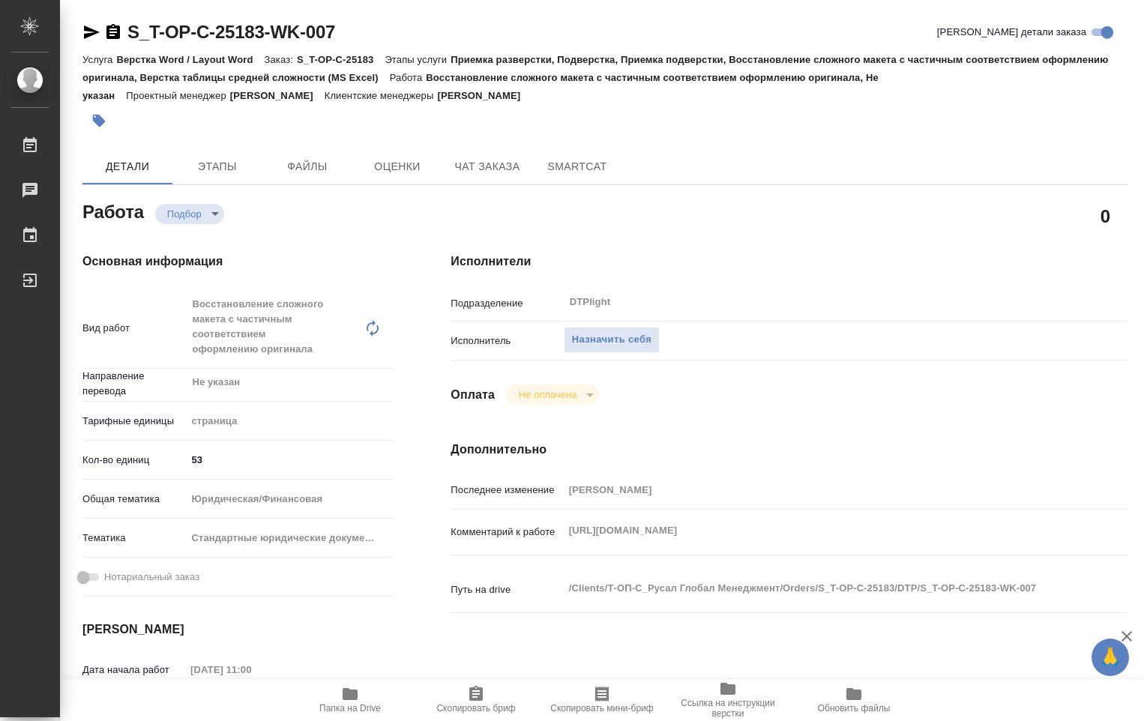
click at [343, 699] on icon "button" at bounding box center [350, 694] width 15 height 12
type textarea "x"
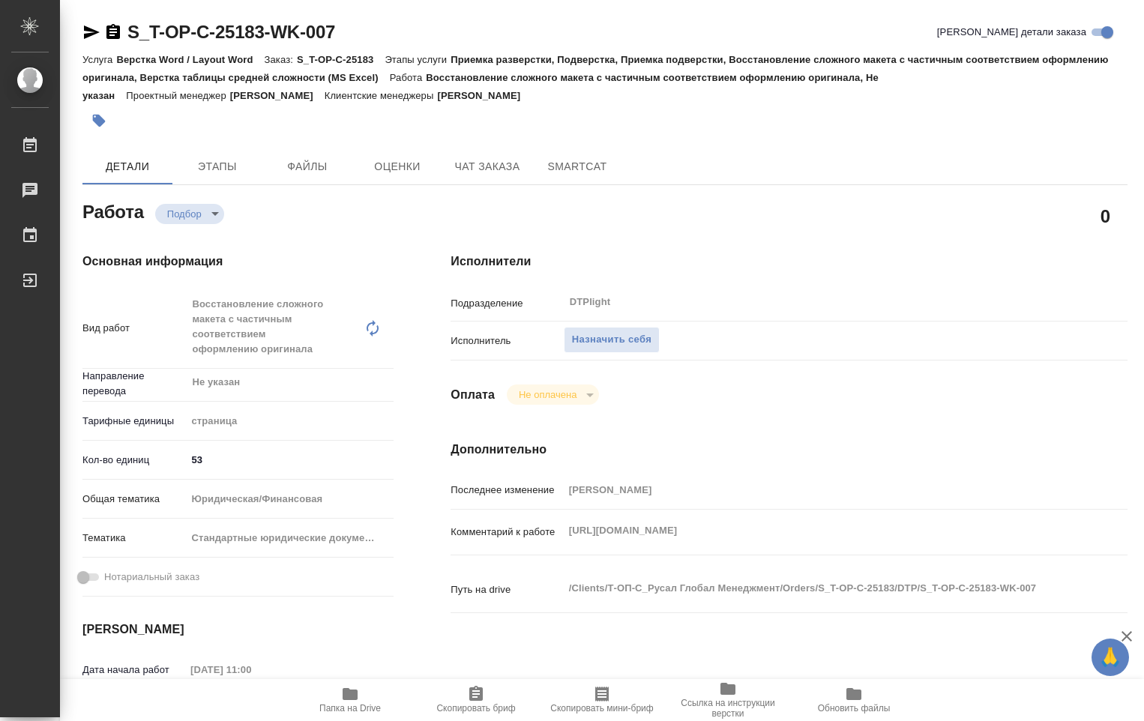
type textarea "x"
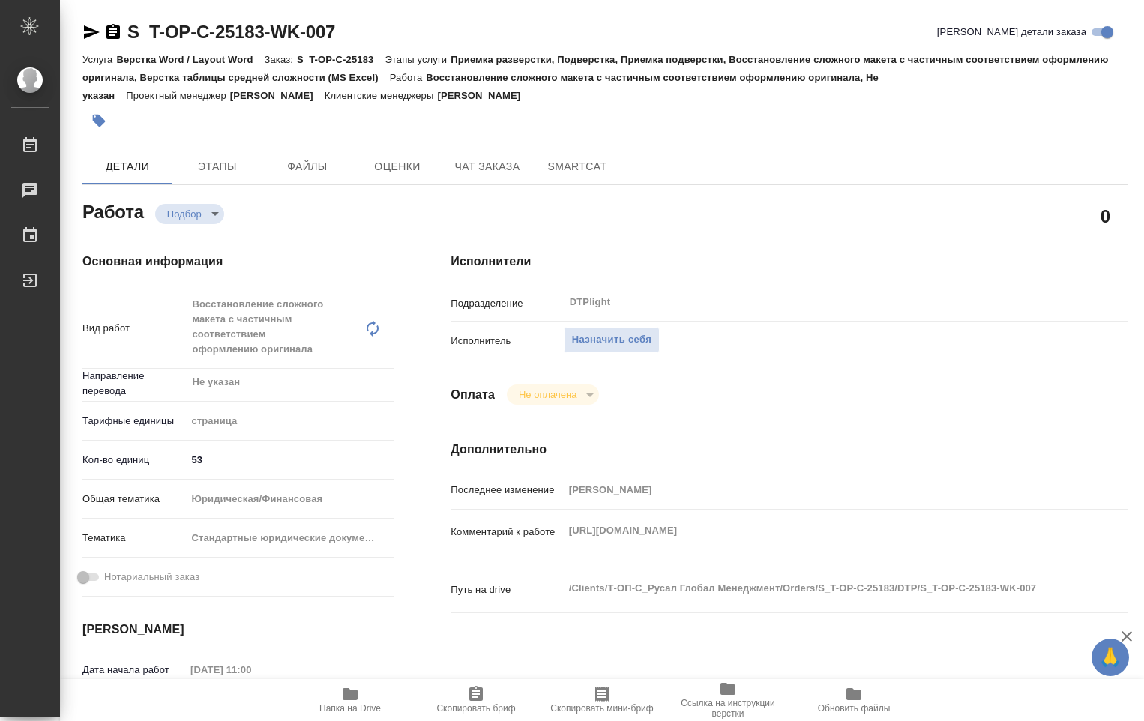
type textarea "x"
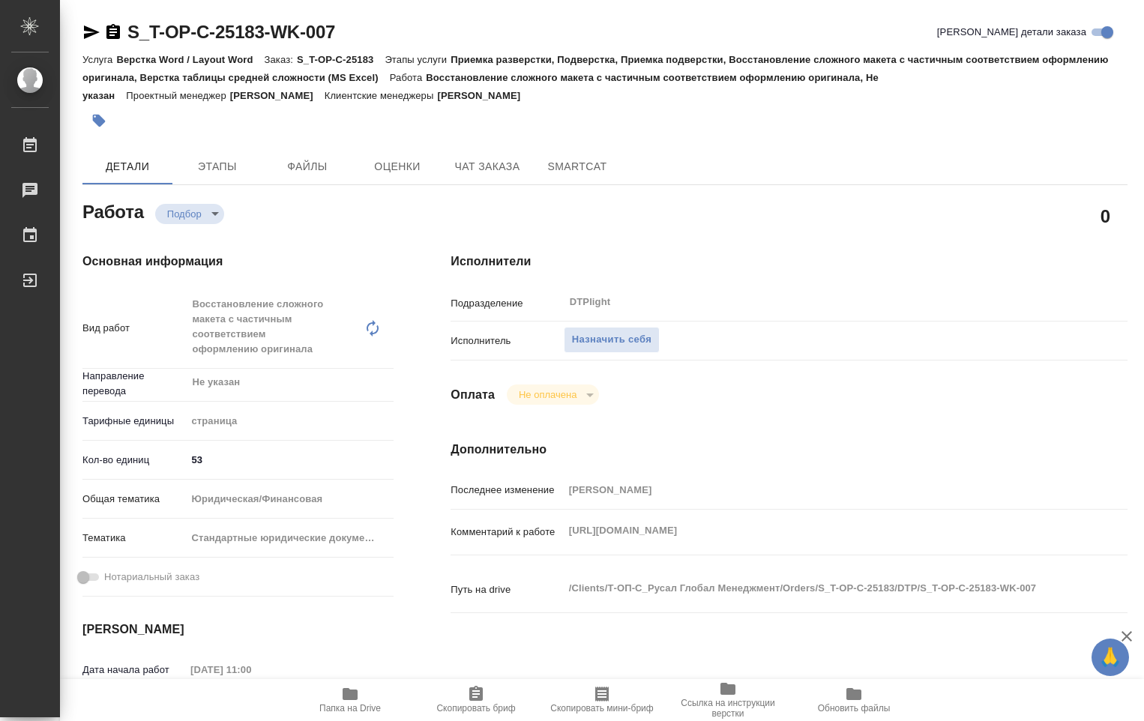
type textarea "x"
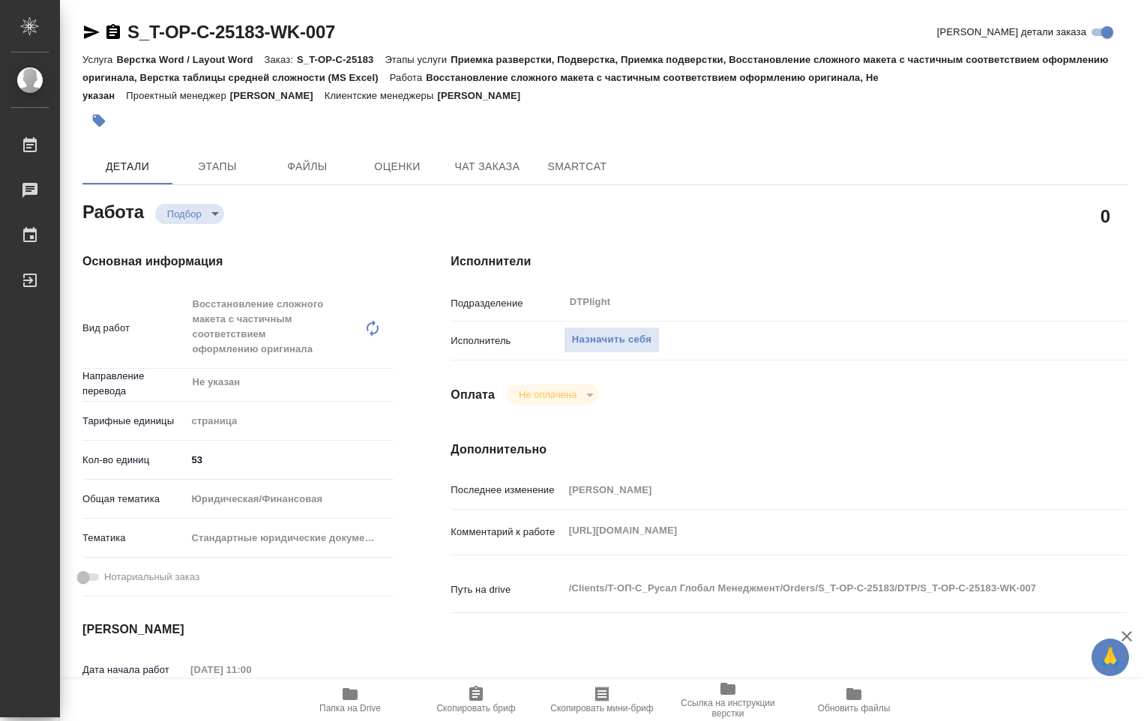
type textarea "x"
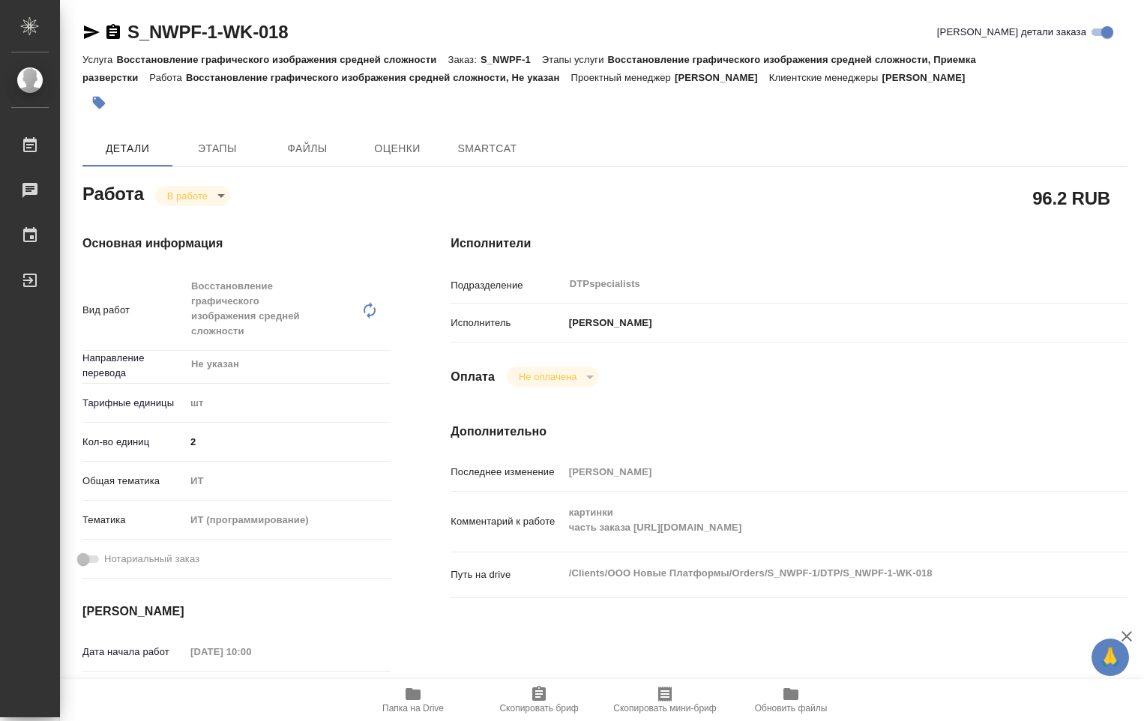
type textarea "x"
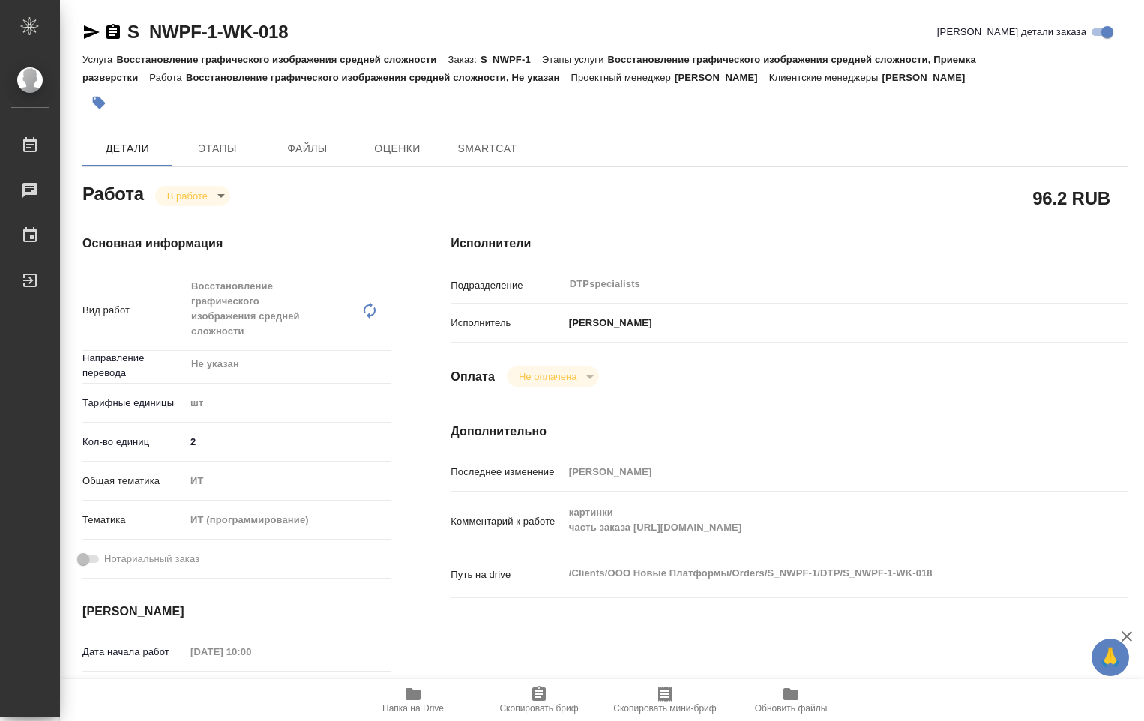
type textarea "x"
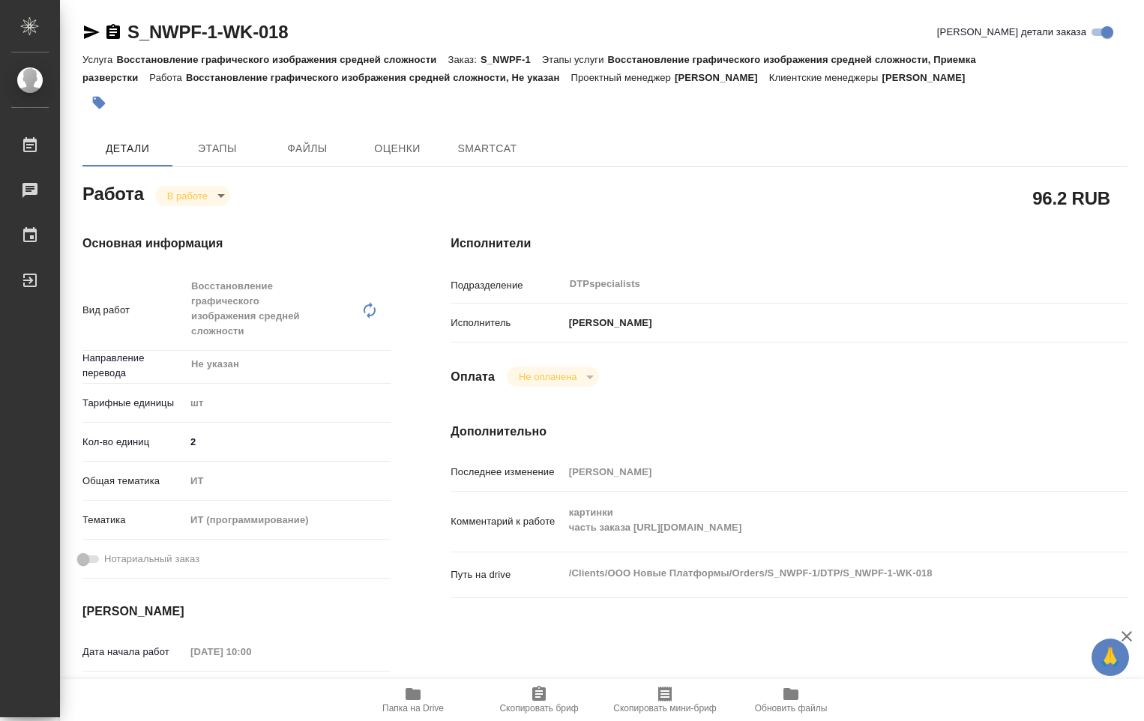
type textarea "x"
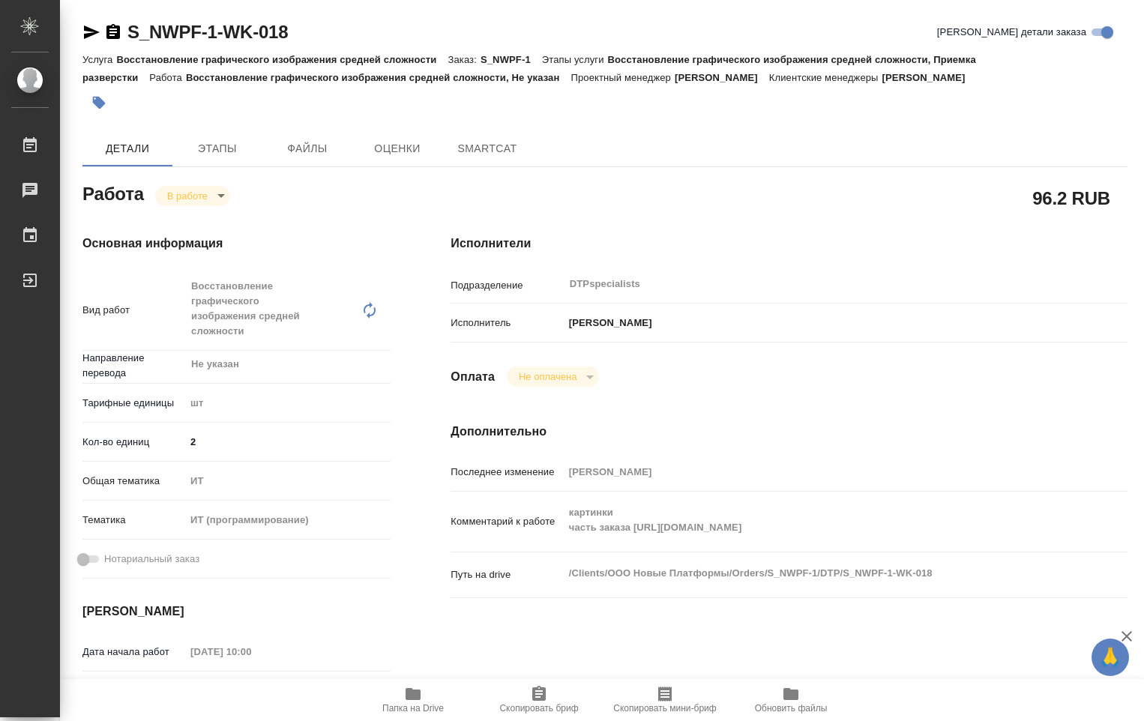
type textarea "x"
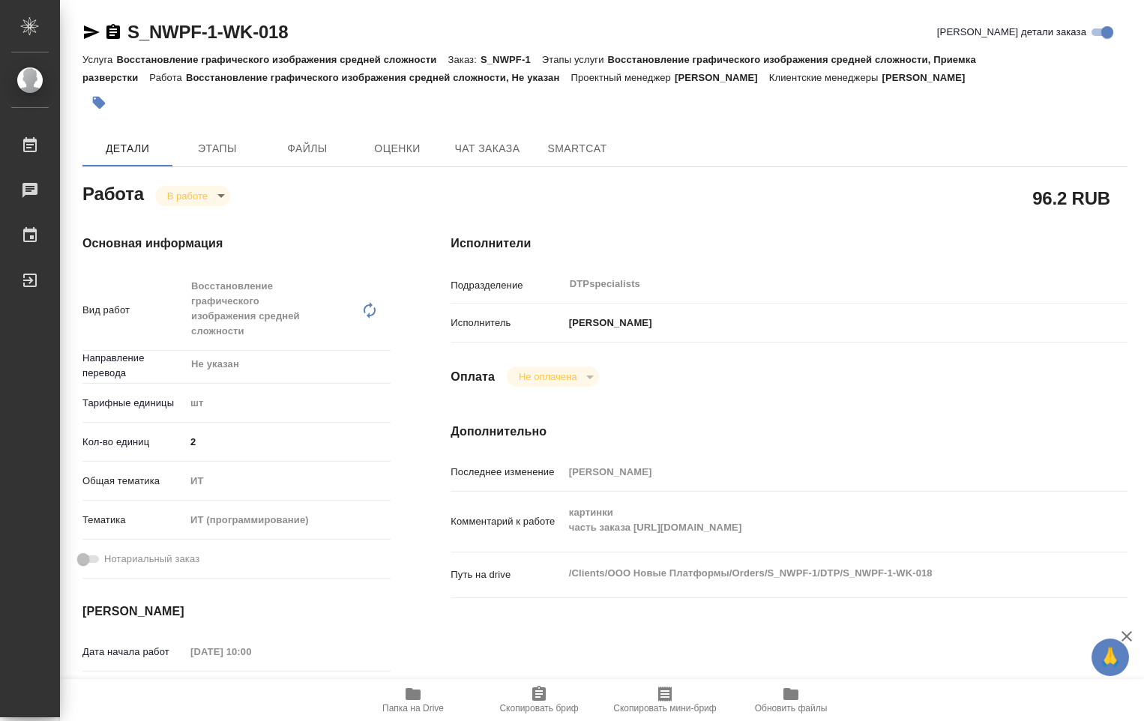
type textarea "x"
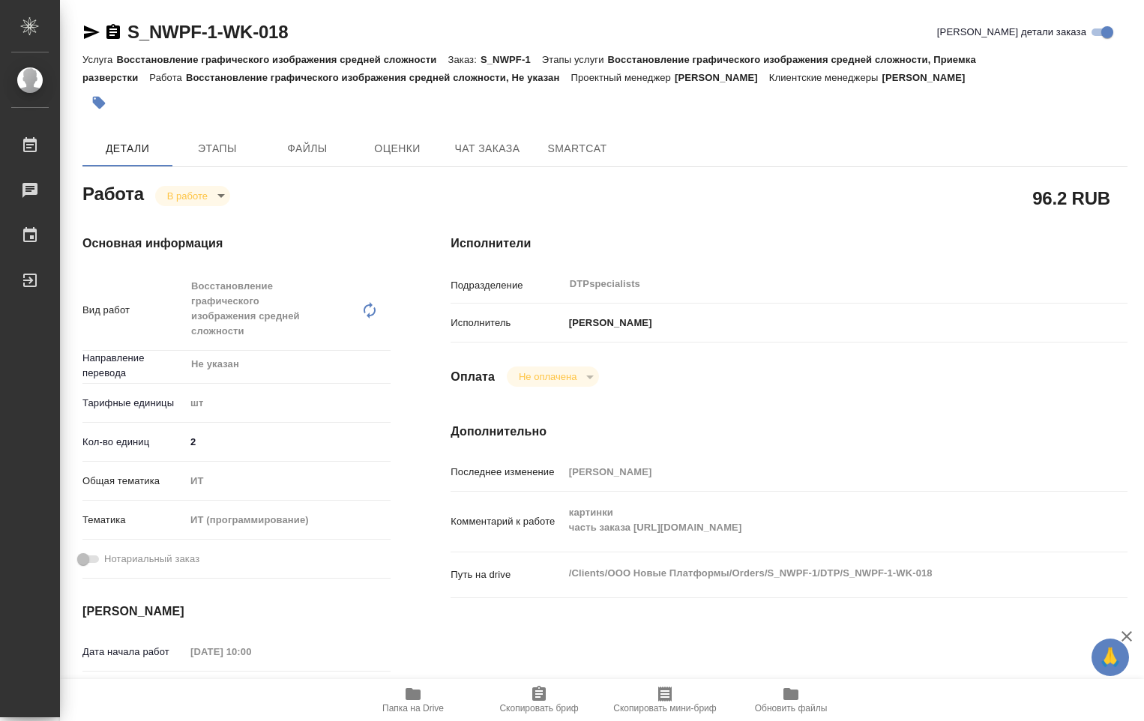
type textarea "x"
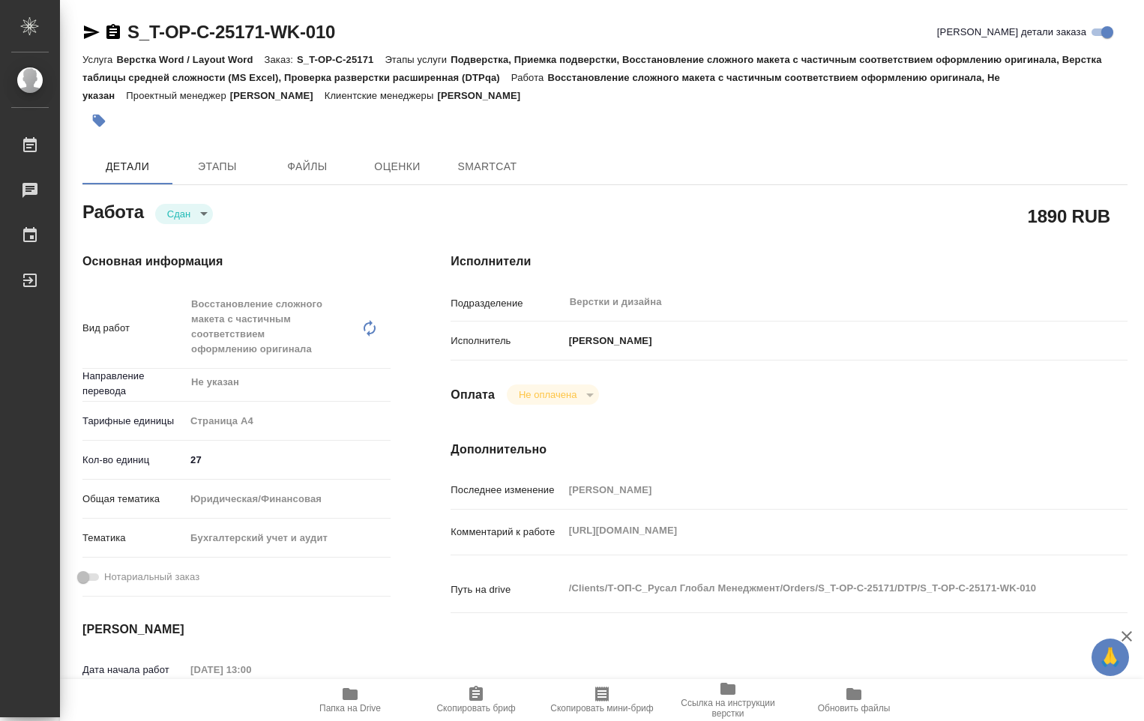
type textarea "x"
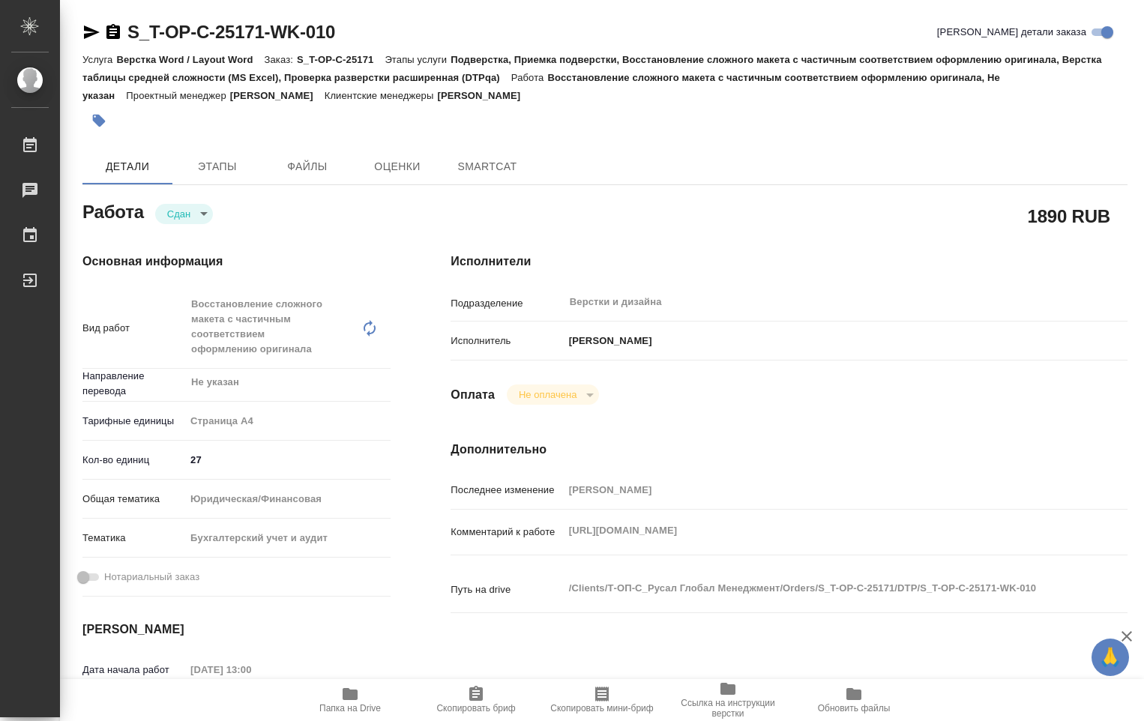
type textarea "x"
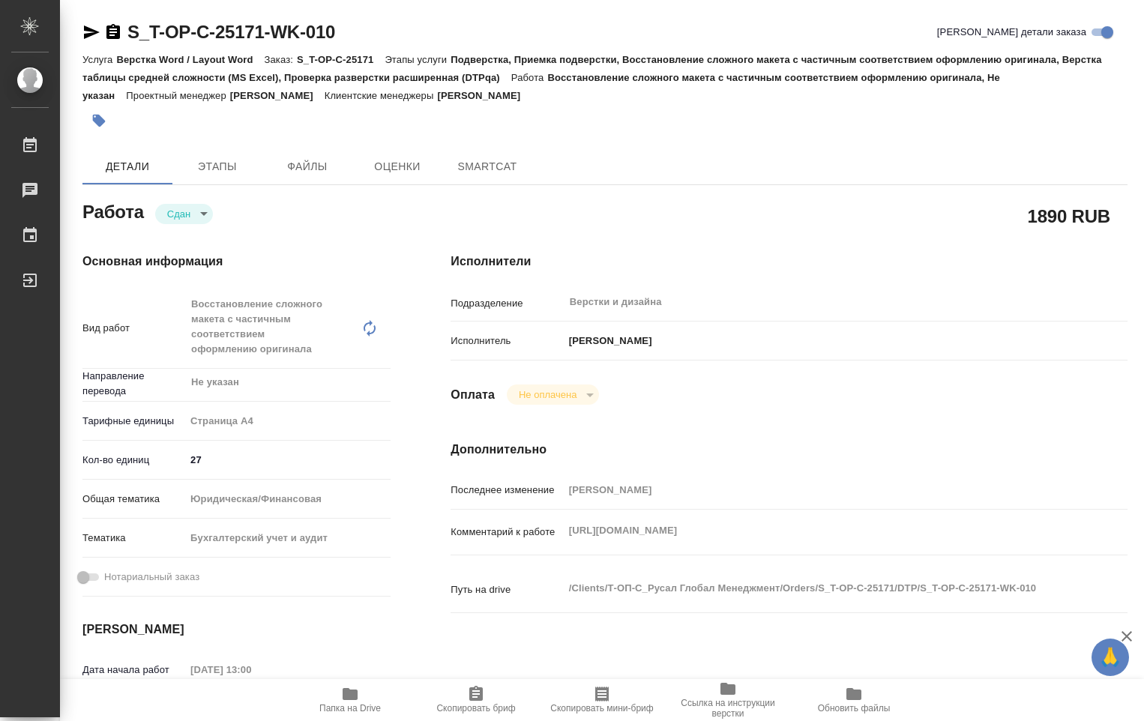
type textarea "x"
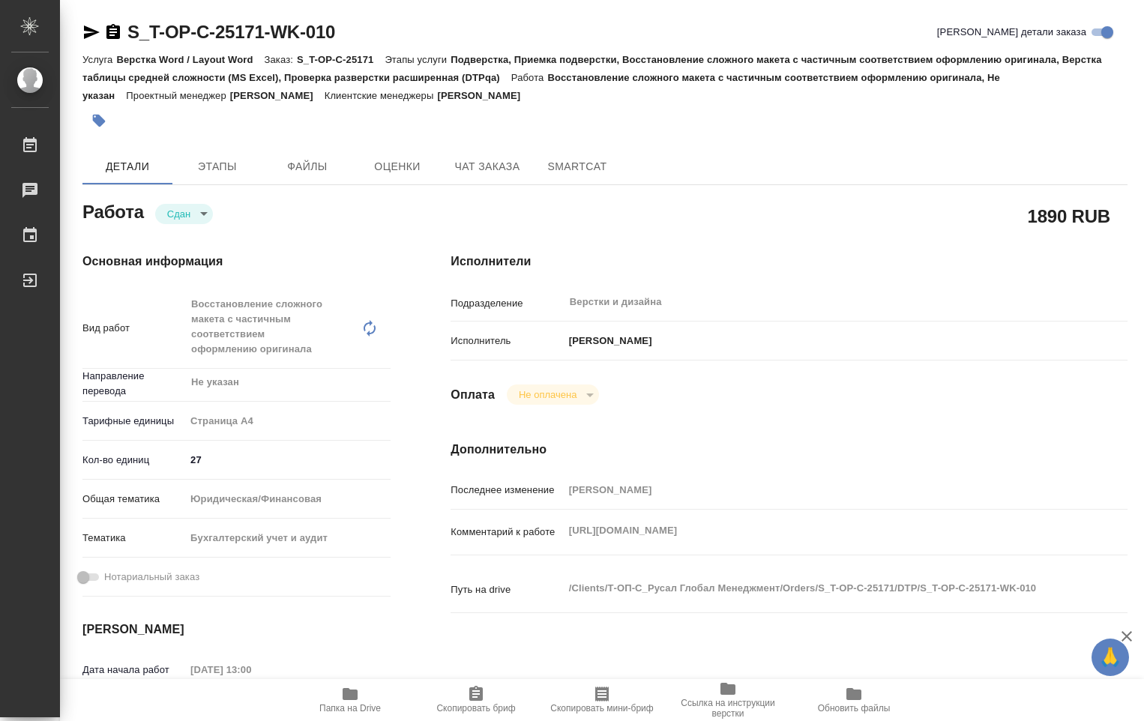
type textarea "x"
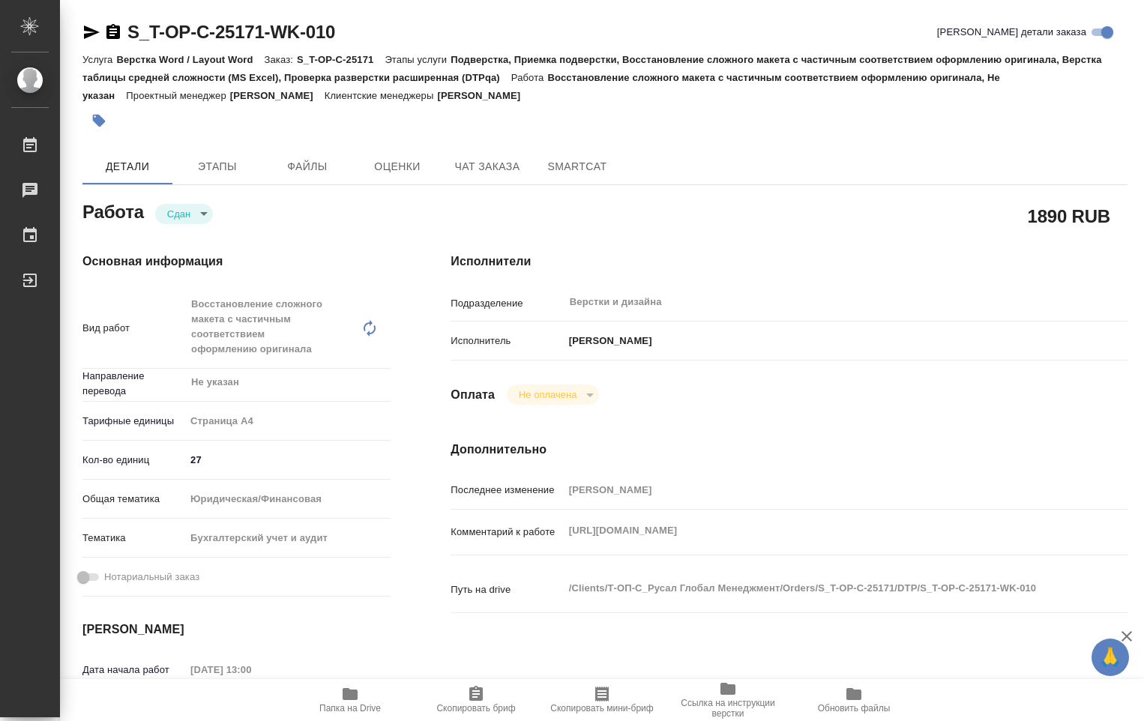
type textarea "x"
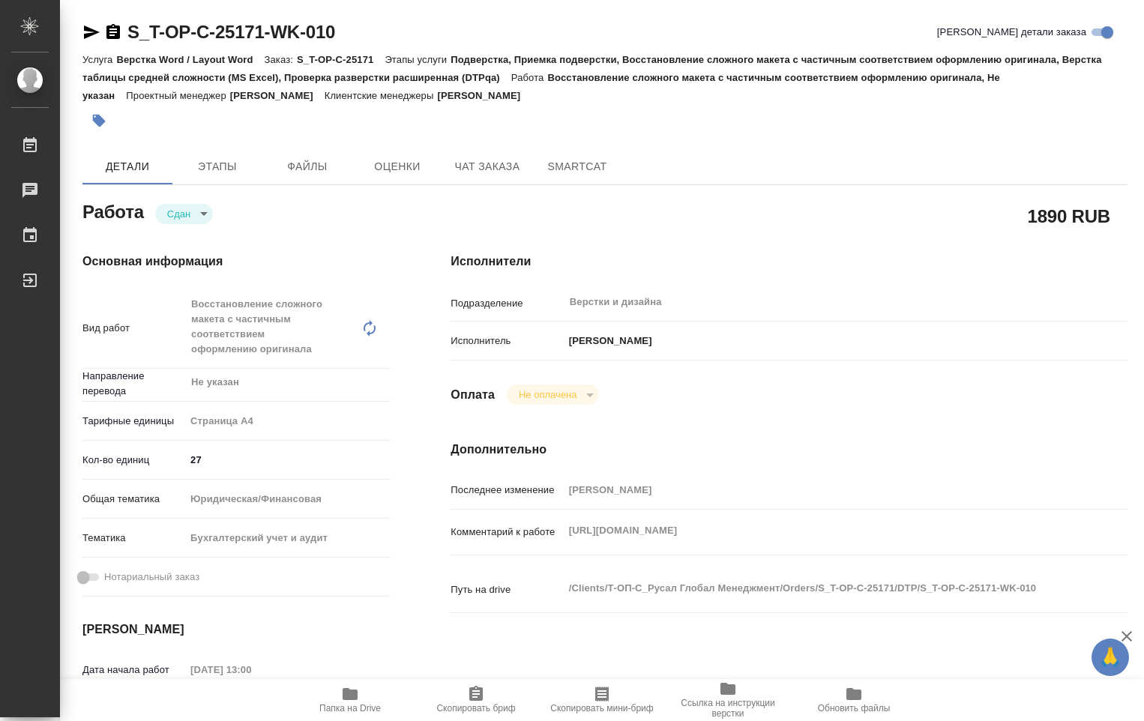
click at [338, 689] on span "Папка на Drive" at bounding box center [350, 699] width 108 height 28
type textarea "x"
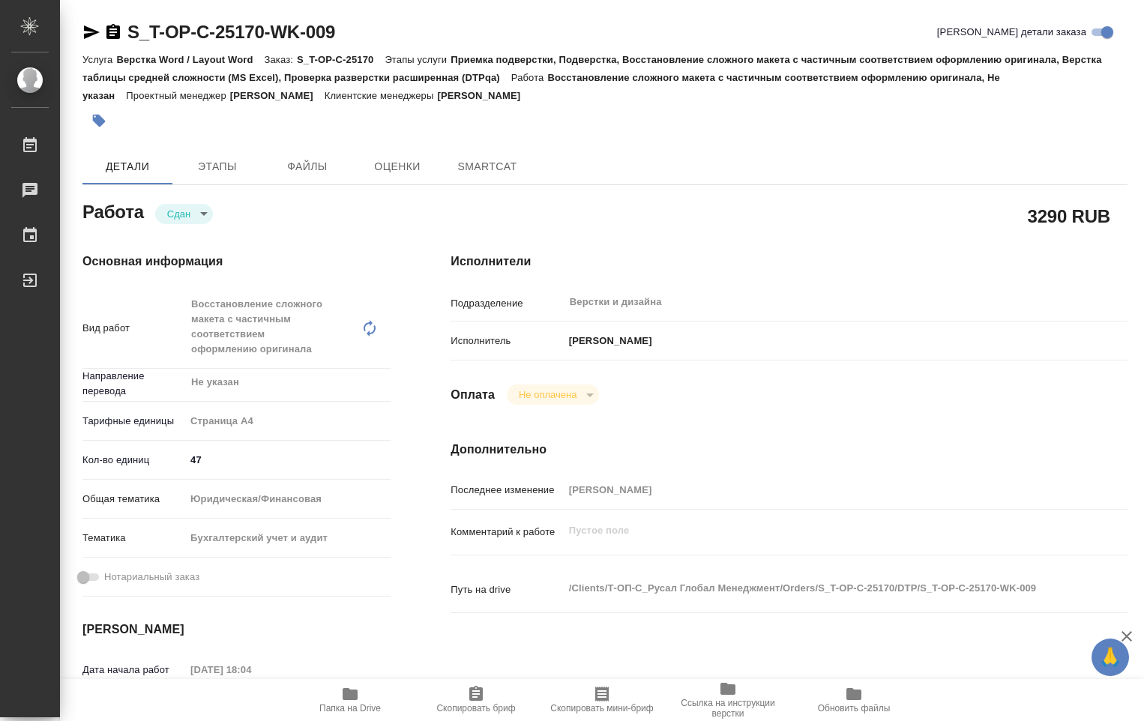
type textarea "x"
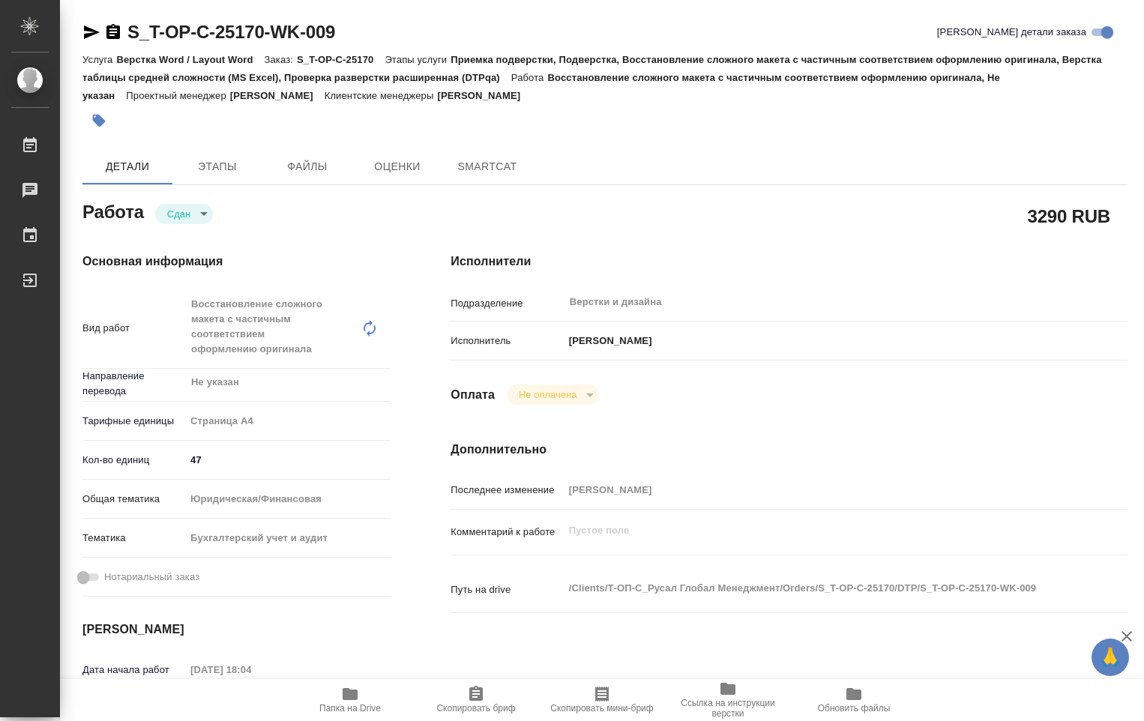
type textarea "x"
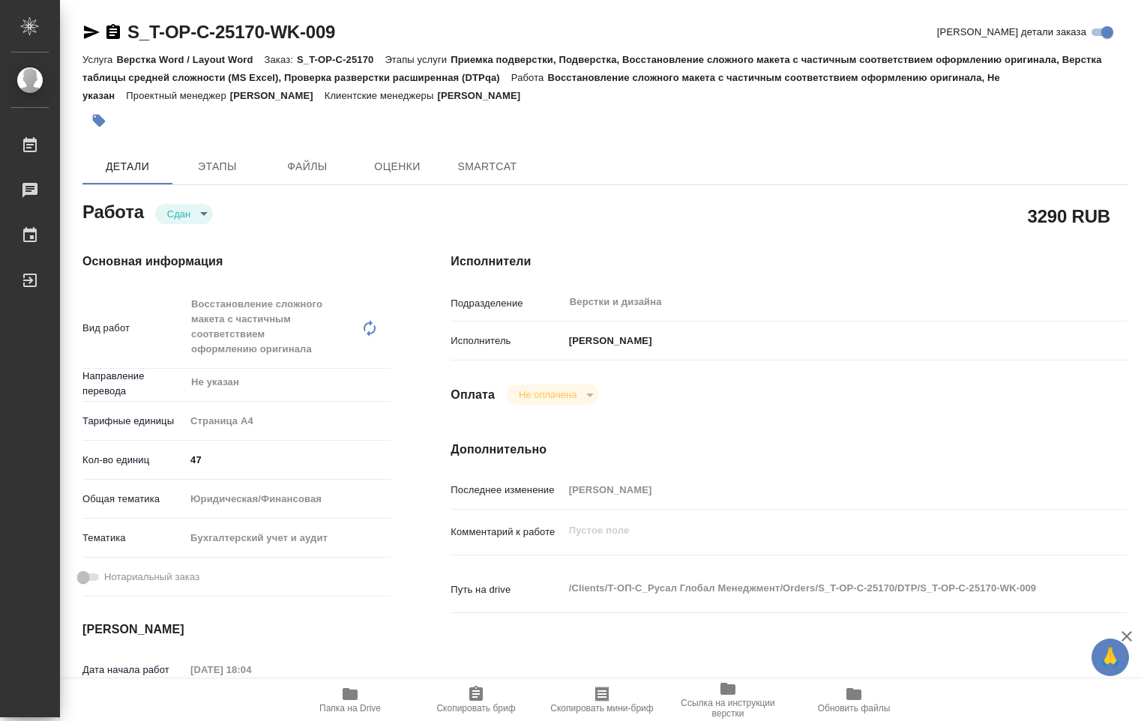
type textarea "x"
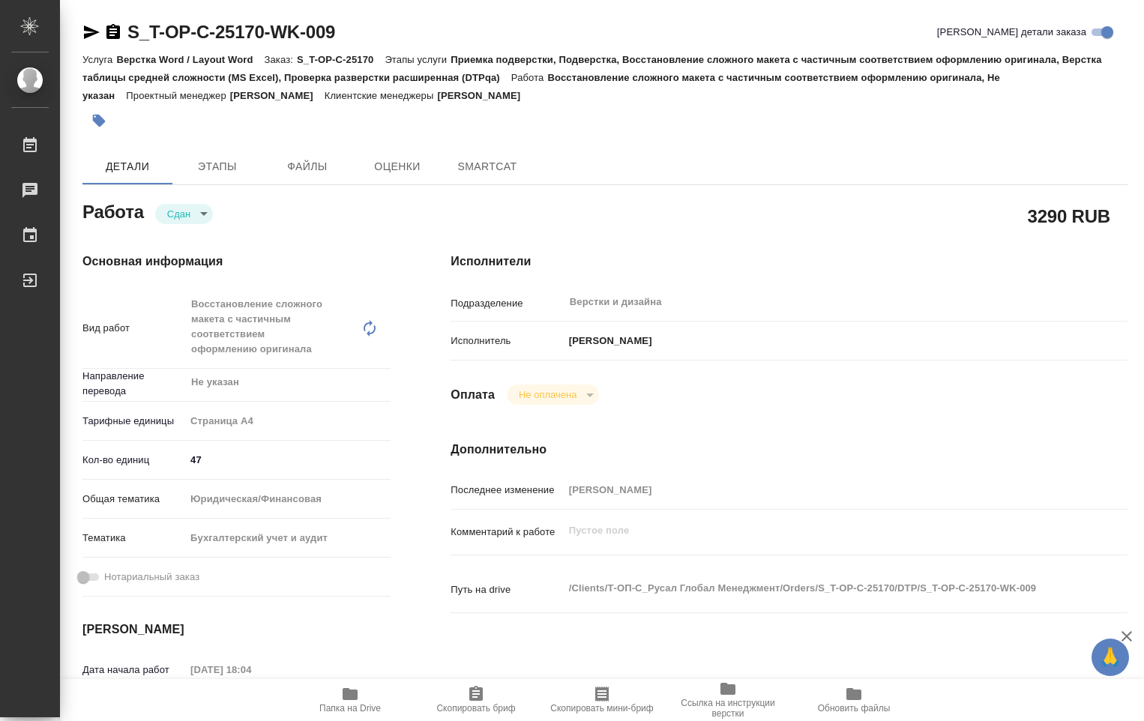
type textarea "x"
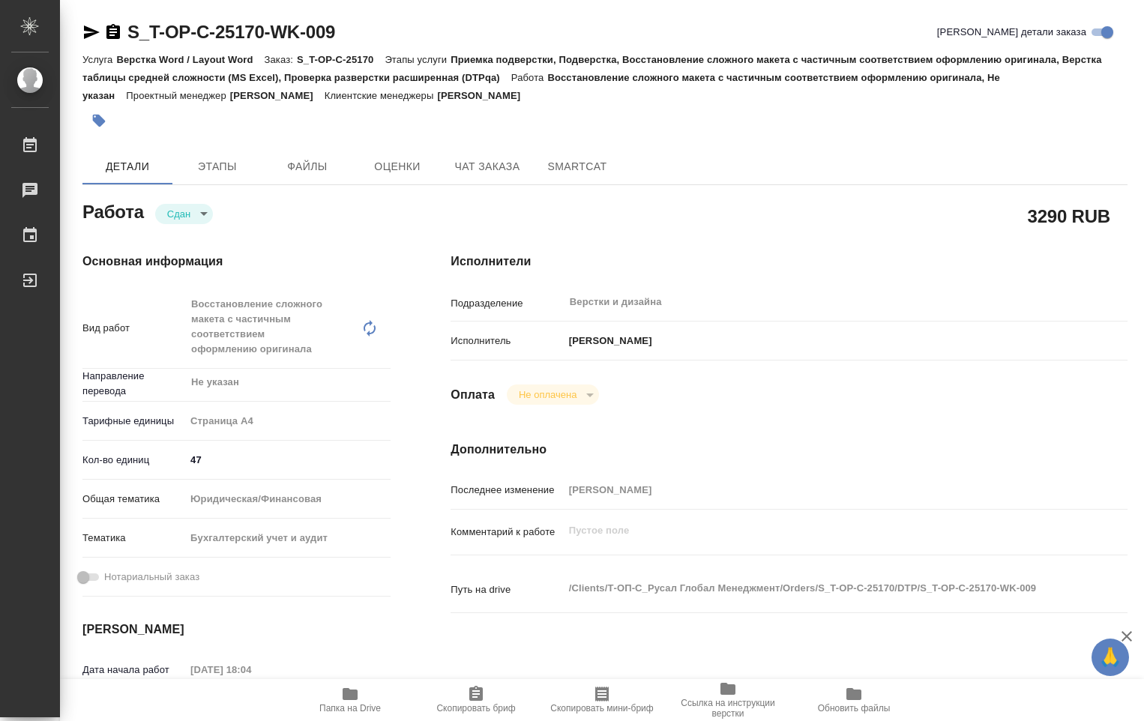
type textarea "x"
click at [352, 704] on span "Папка на Drive" at bounding box center [349, 708] width 61 height 10
type textarea "x"
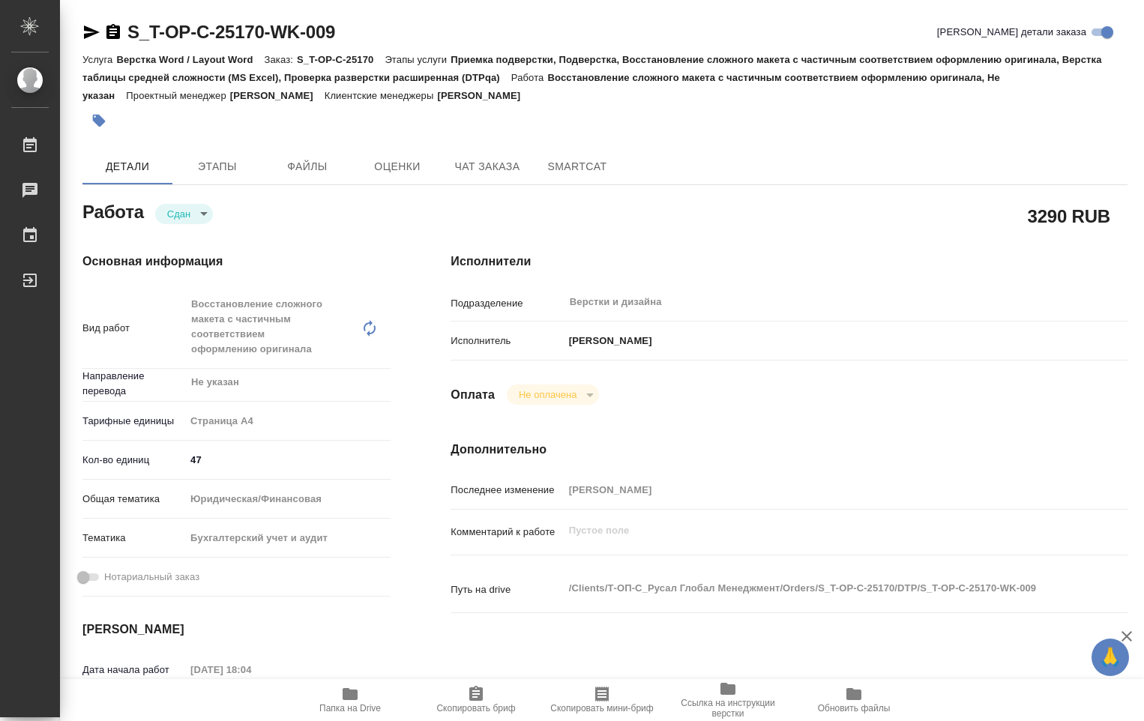
type textarea "x"
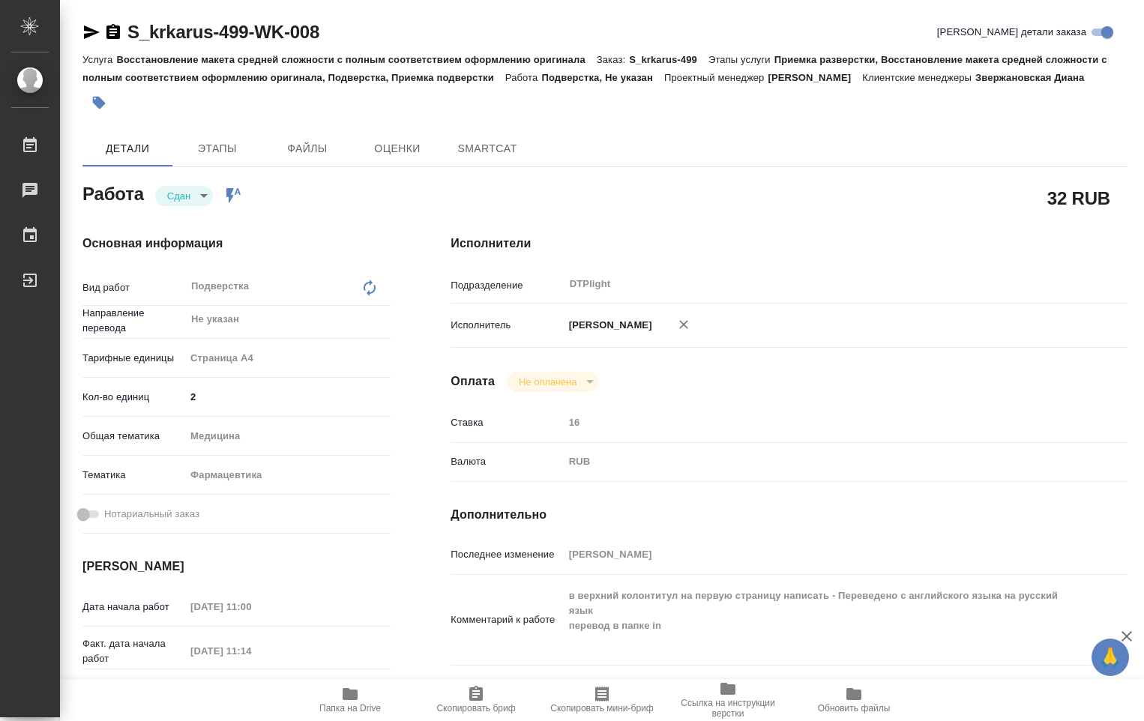
type textarea "x"
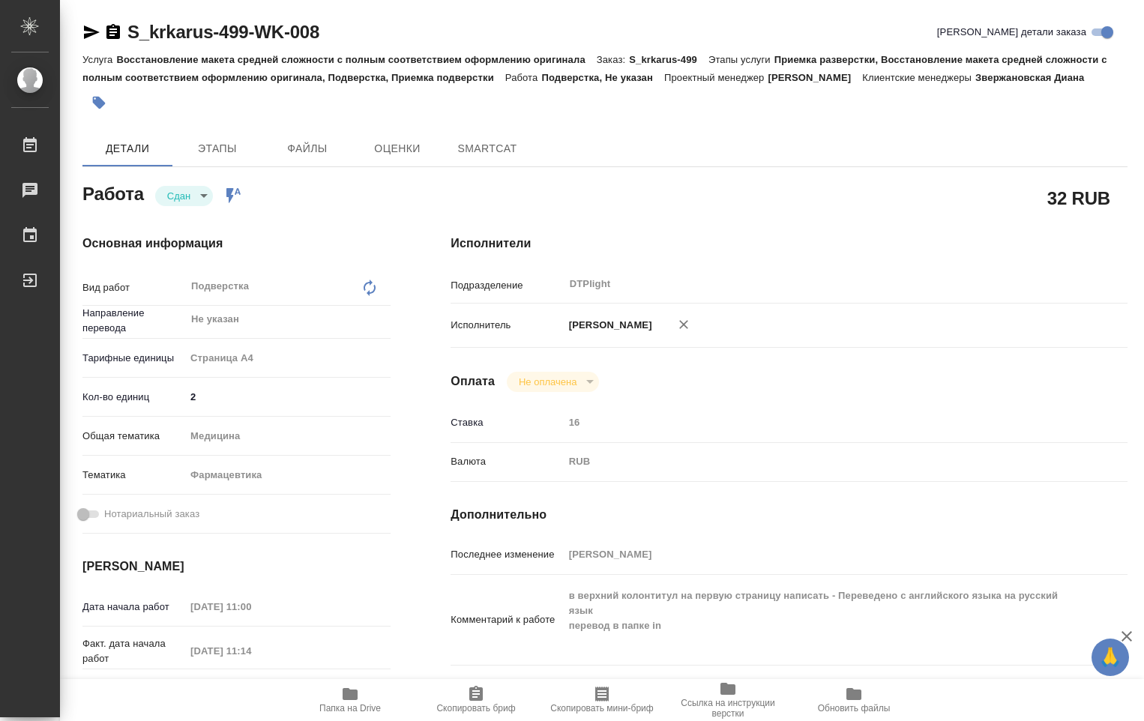
type textarea "x"
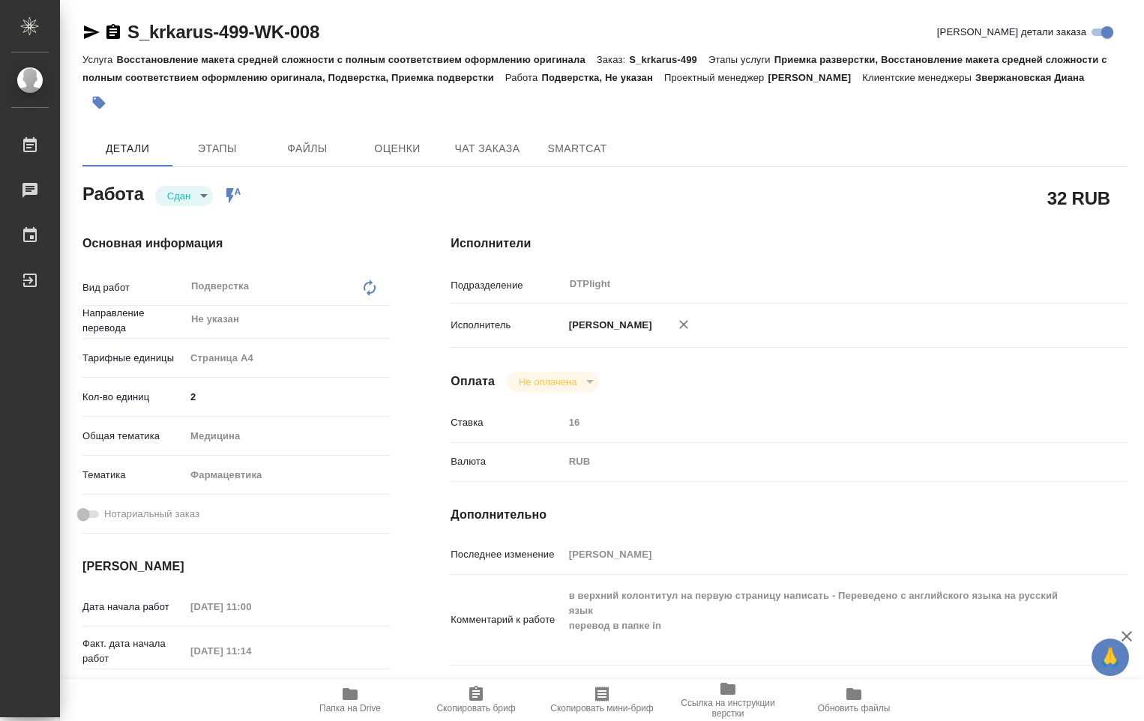
click at [355, 700] on icon "button" at bounding box center [350, 694] width 15 height 12
type textarea "x"
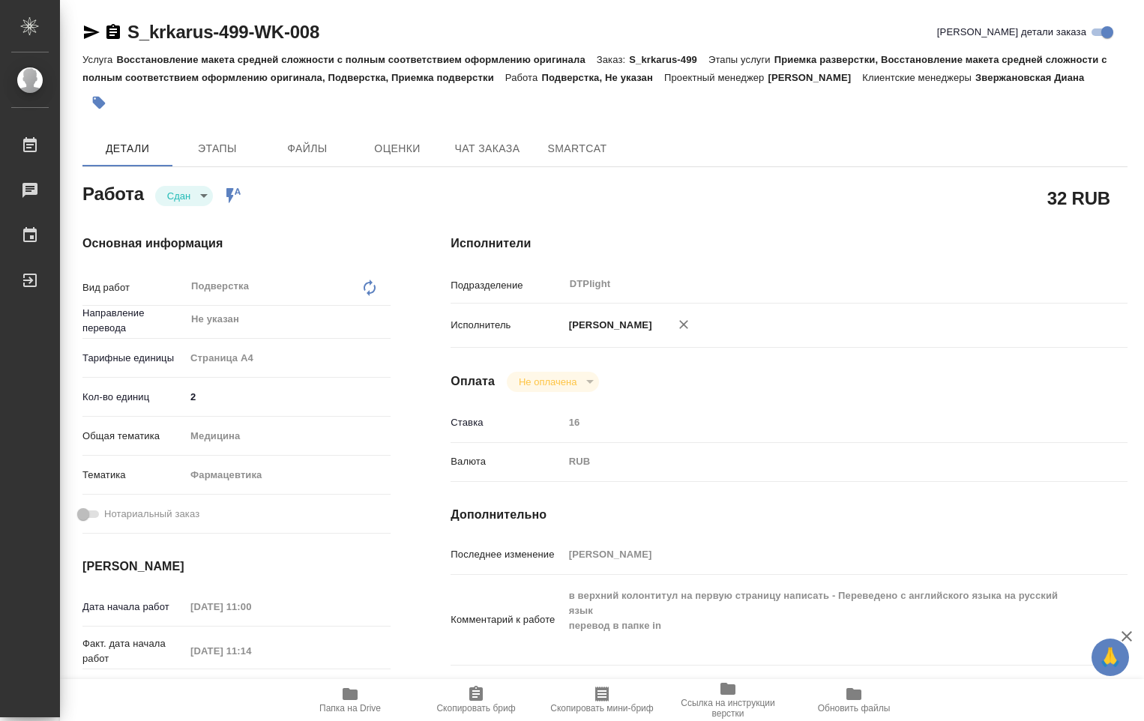
type textarea "x"
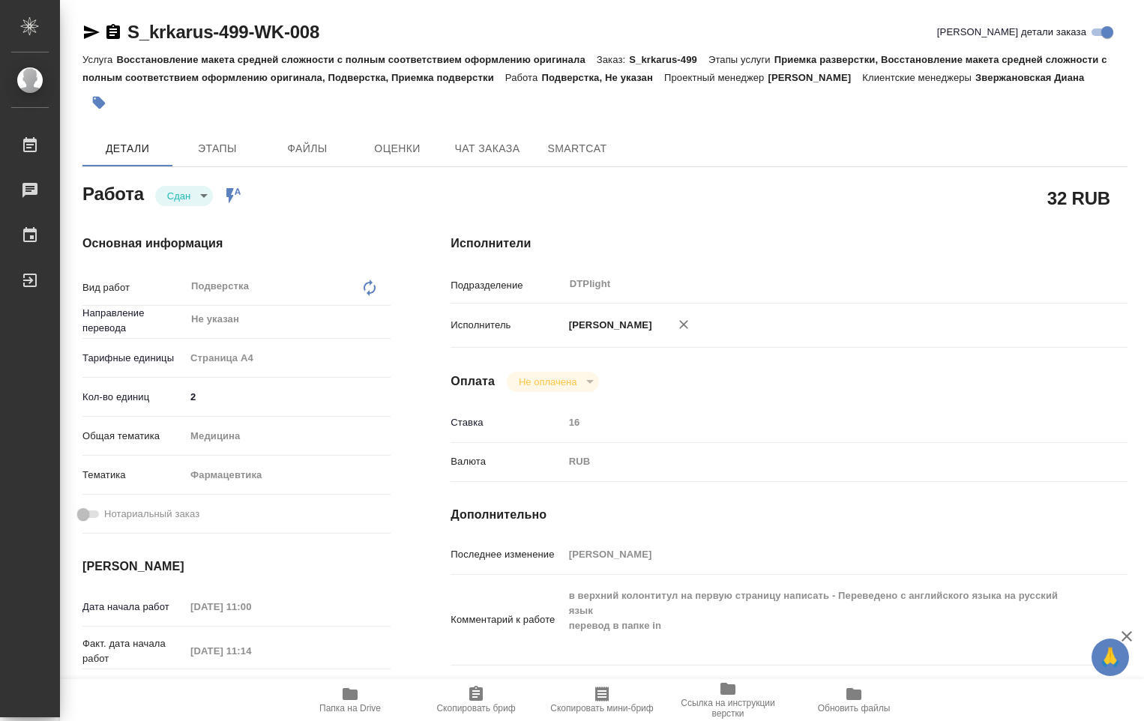
type textarea "x"
